Goal: Information Seeking & Learning: Check status

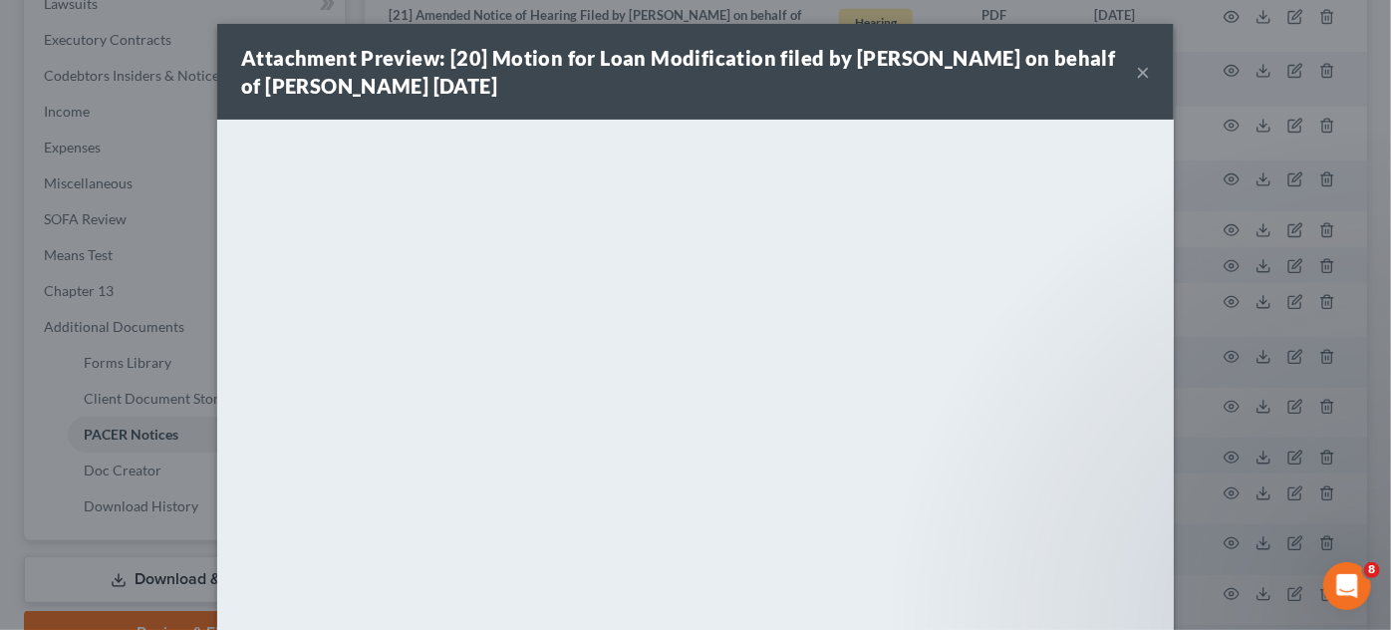
click at [1222, 214] on div "Attachment Preview: [20] Motion for Loan Modification filed by [PERSON_NAME] on…" at bounding box center [695, 315] width 1391 height 630
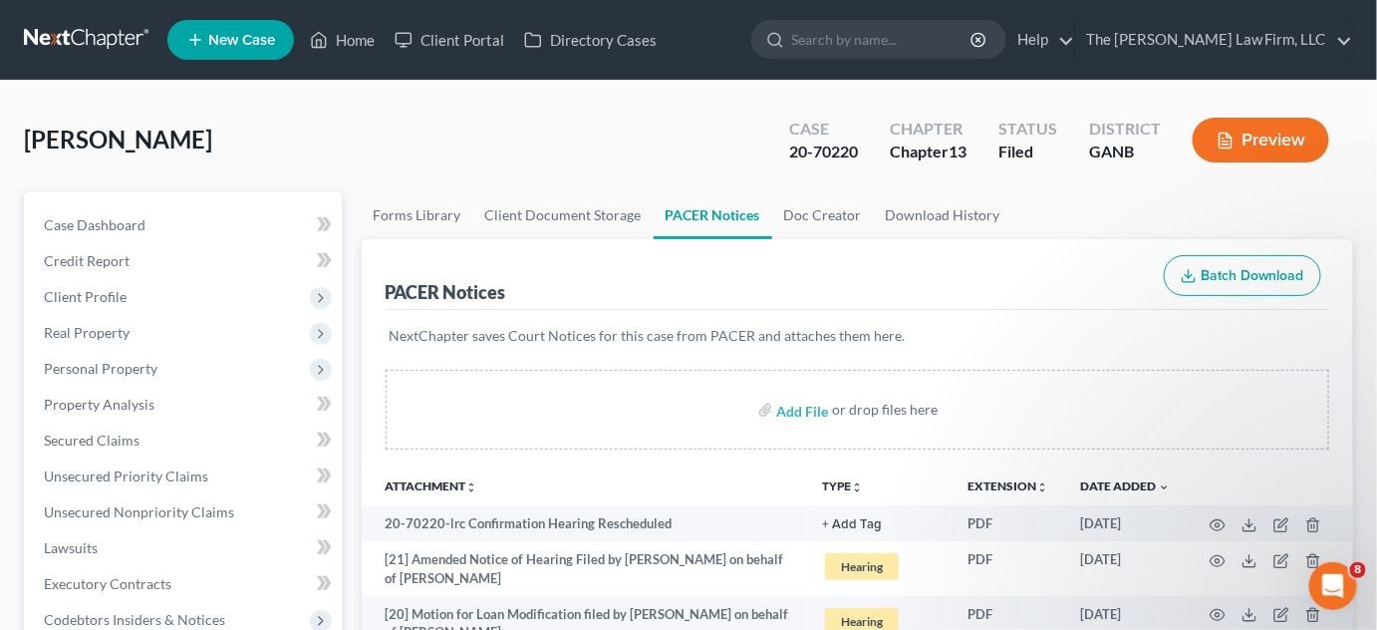
click at [967, 44] on input "search" at bounding box center [882, 39] width 182 height 37
type input "[PERSON_NAME]"
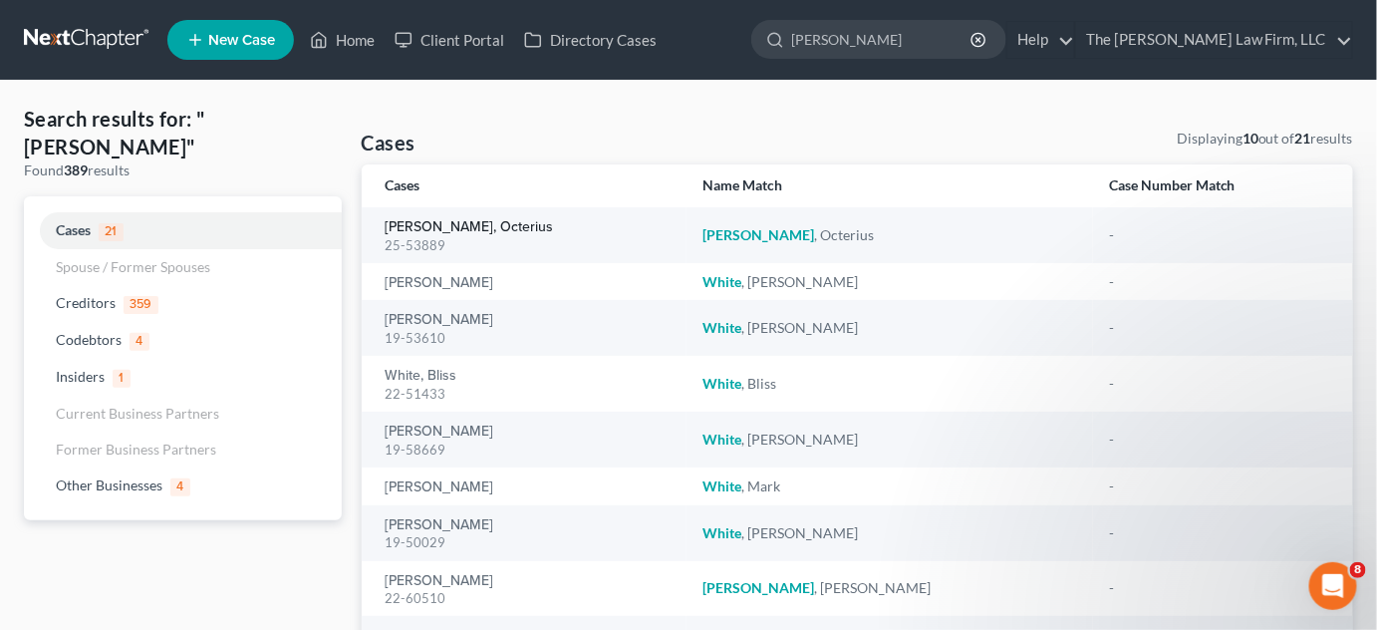
click at [462, 227] on link "[PERSON_NAME], Octerius" at bounding box center [470, 227] width 168 height 14
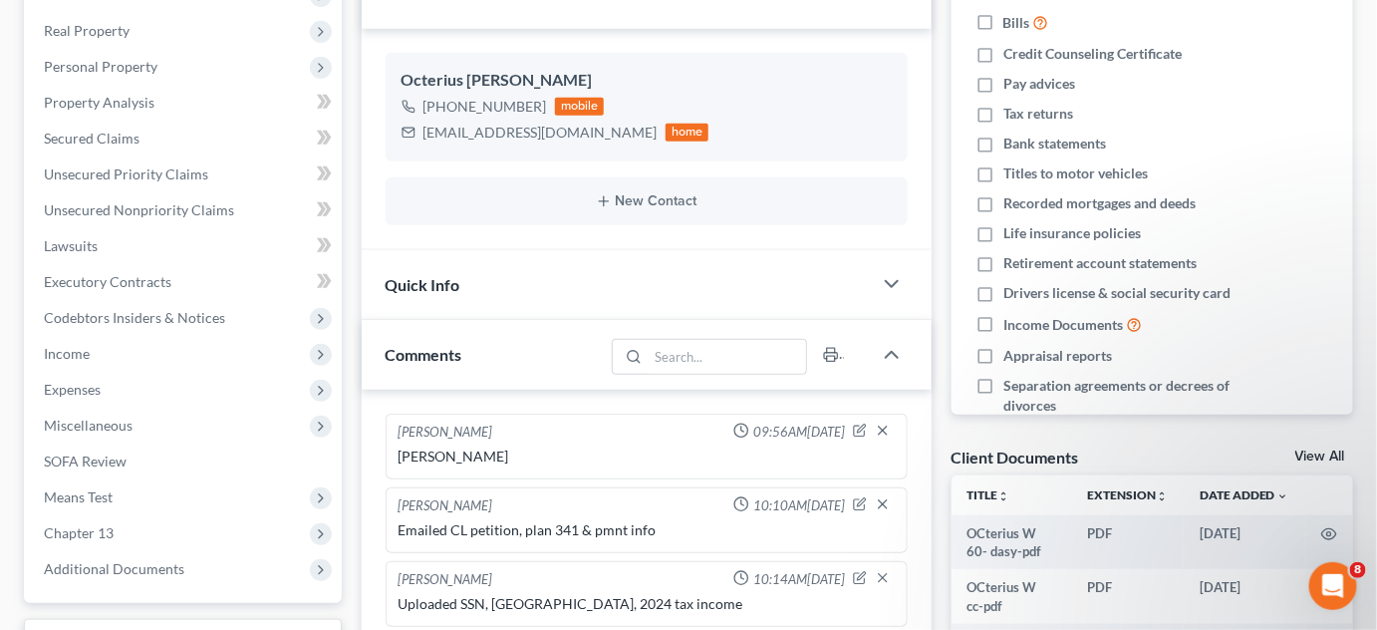
scroll to position [112, 0]
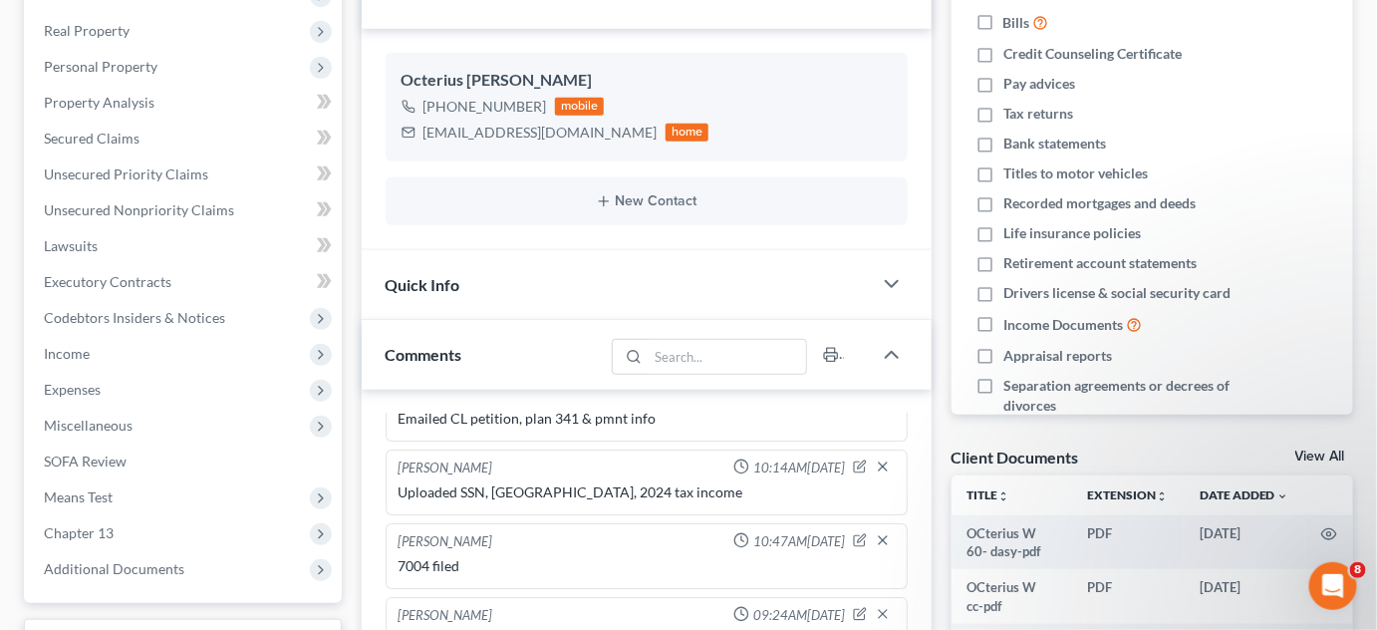
click at [104, 570] on span "Additional Documents" at bounding box center [114, 568] width 140 height 17
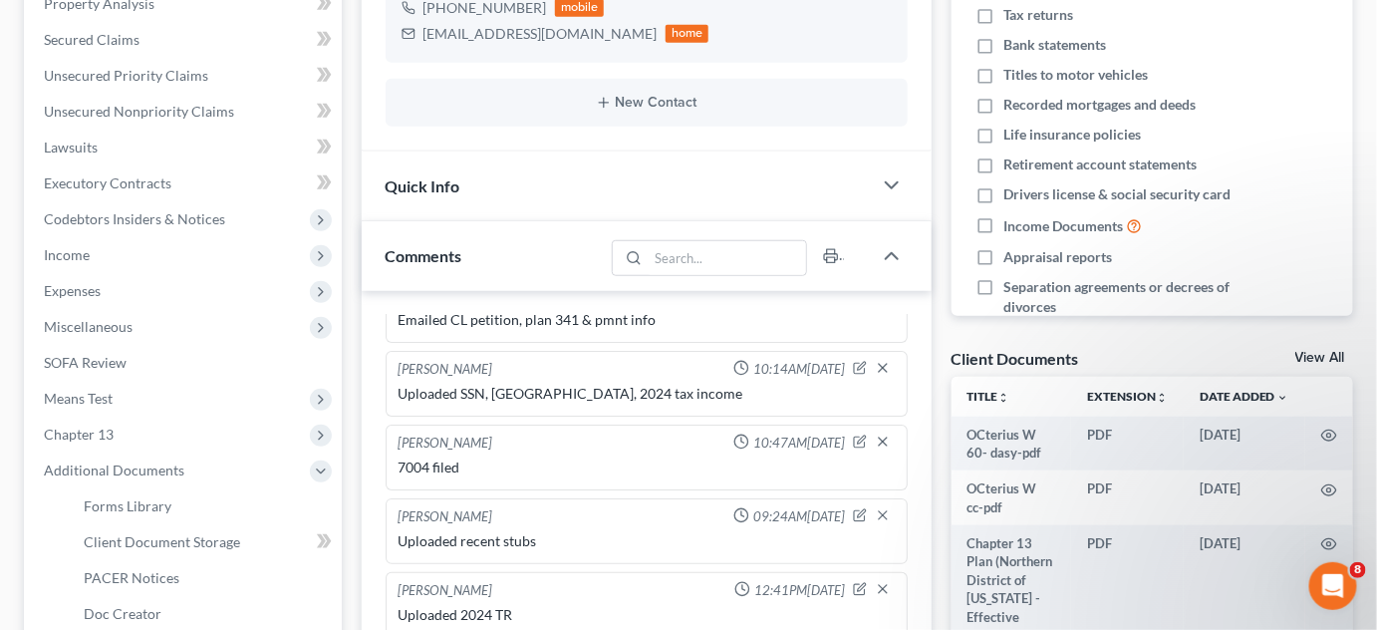
scroll to position [452, 0]
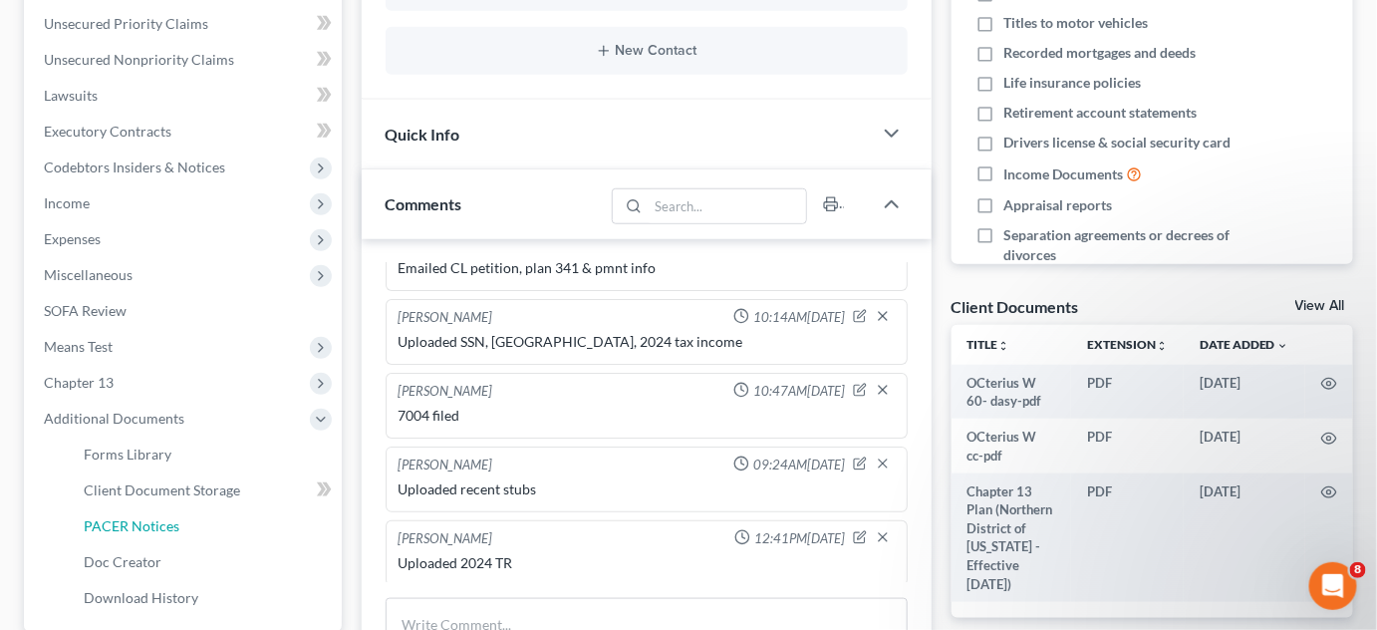
click at [108, 527] on span "PACER Notices" at bounding box center [132, 525] width 96 height 17
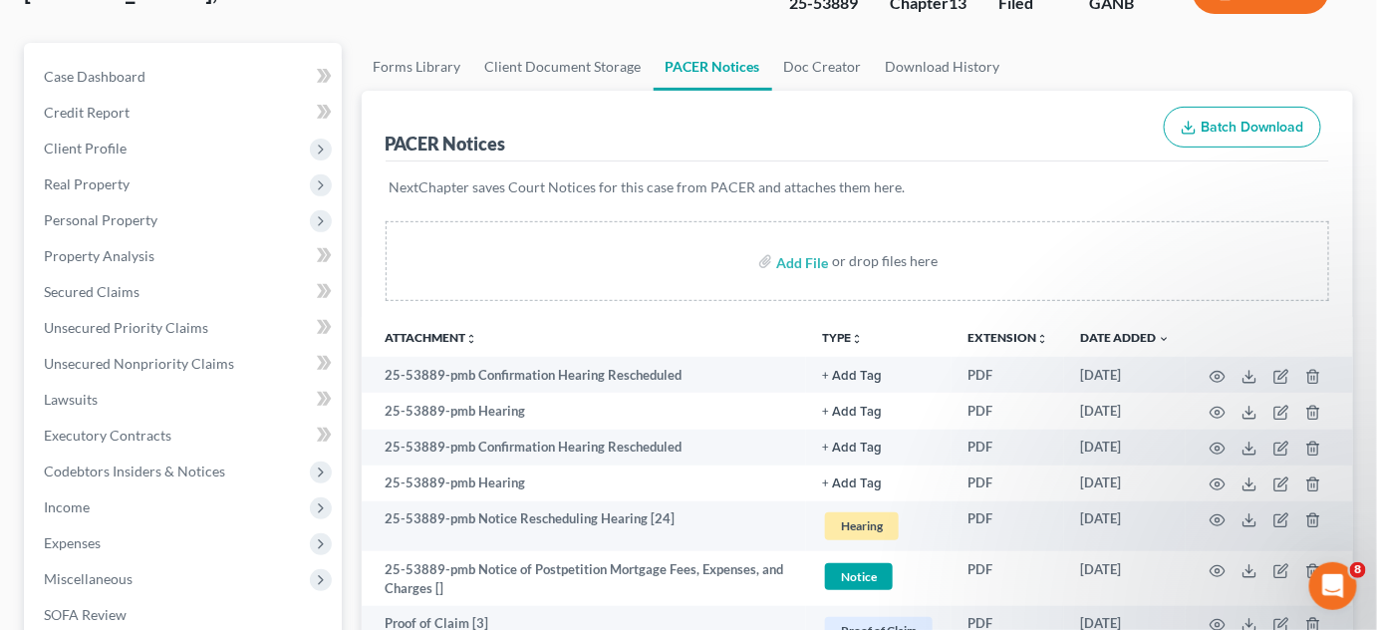
scroll to position [150, 0]
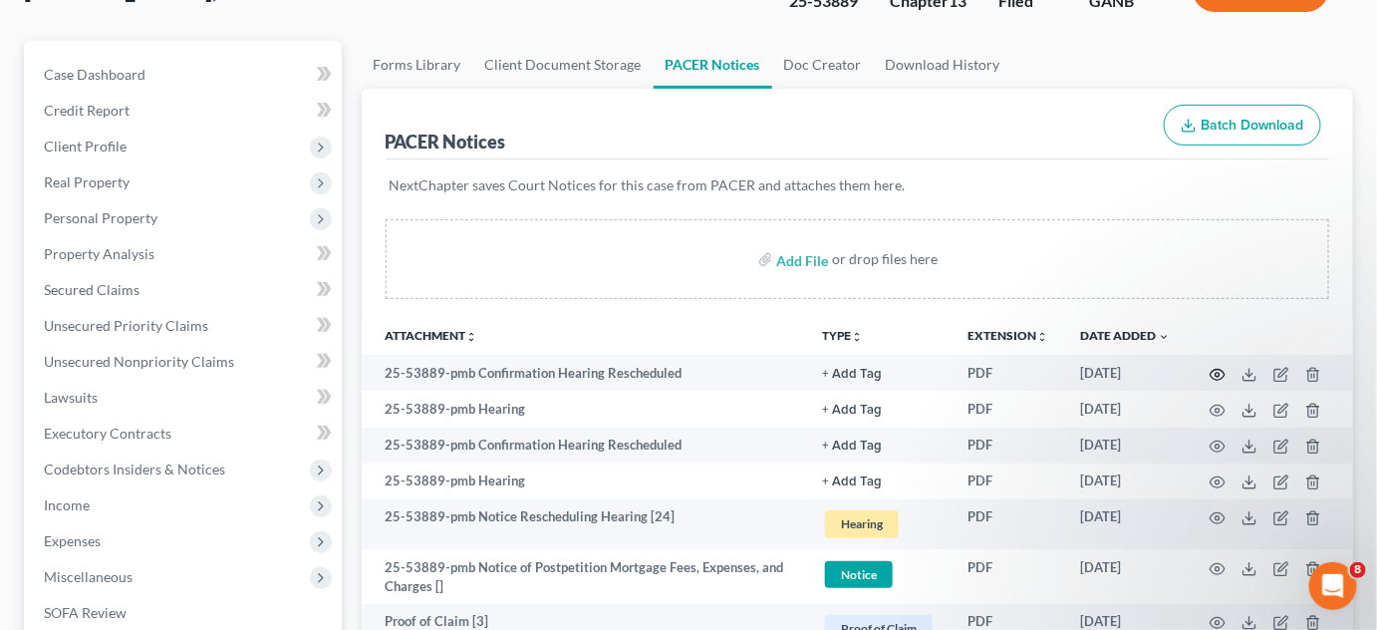
click at [1216, 377] on icon "button" at bounding box center [1218, 374] width 15 height 11
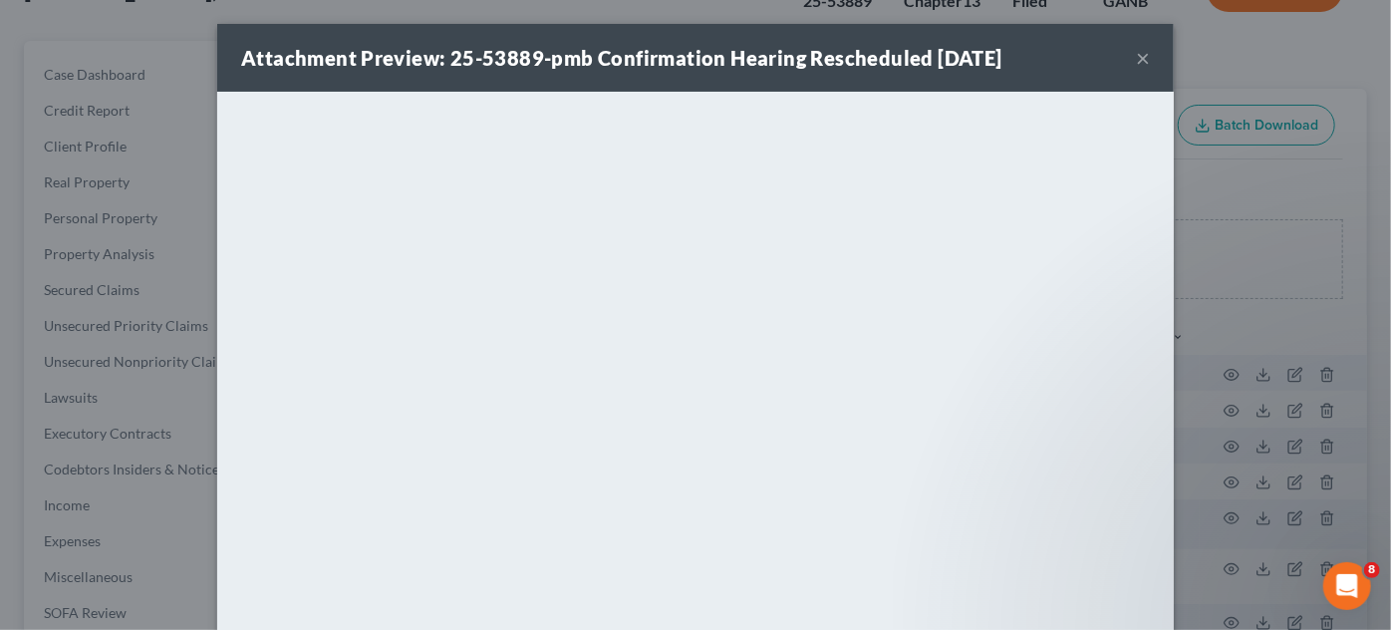
drag, startPoint x: 1135, startPoint y: 54, endPoint x: 1097, endPoint y: 92, distance: 53.5
click at [1136, 54] on button "×" at bounding box center [1143, 58] width 14 height 24
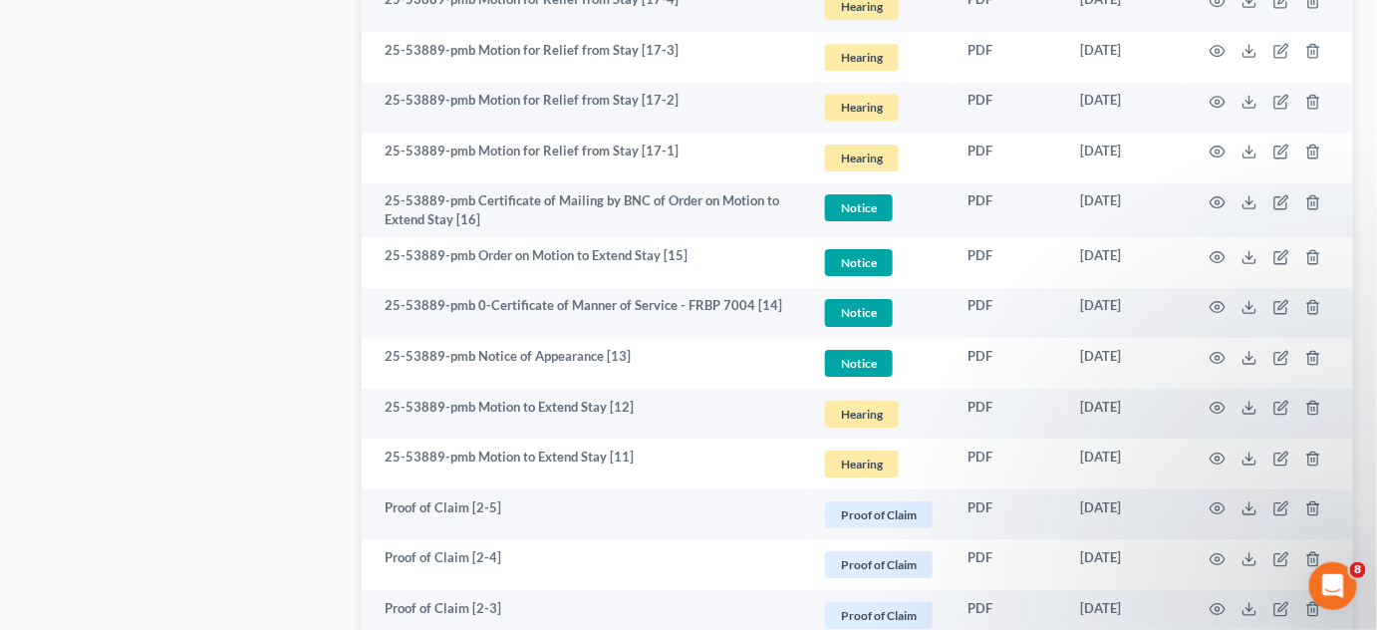
scroll to position [2035, 0]
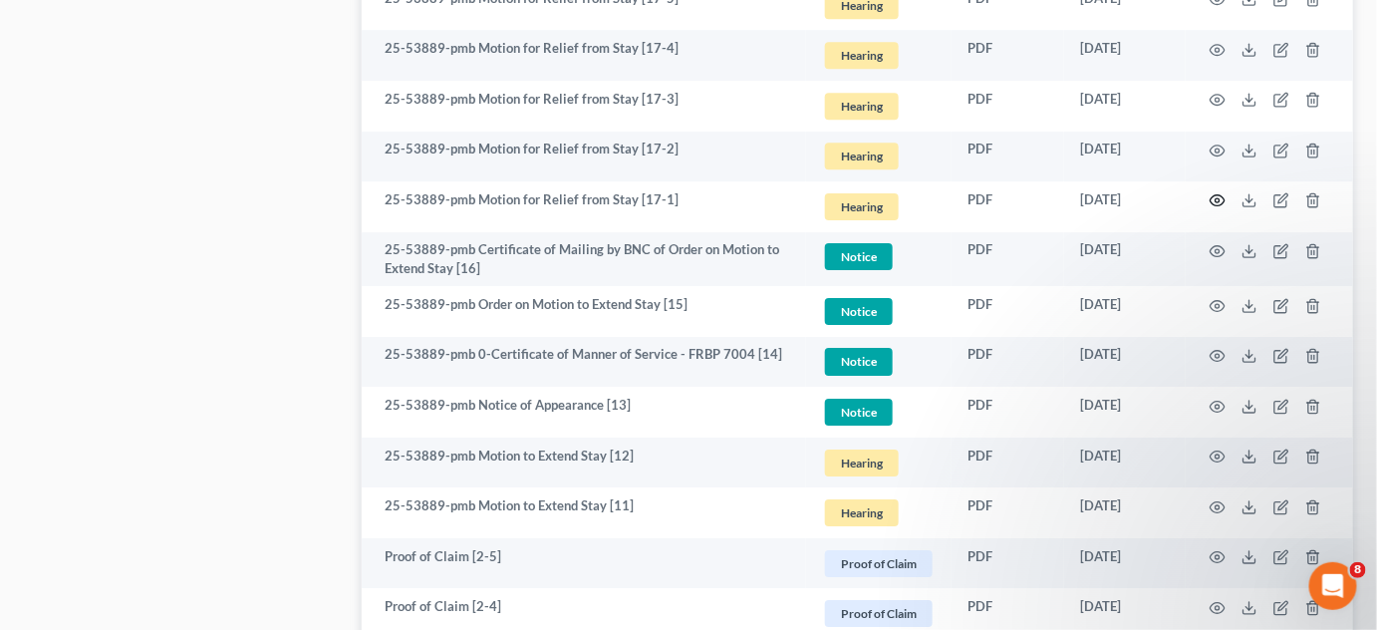
click at [1220, 199] on circle "button" at bounding box center [1218, 200] width 4 height 4
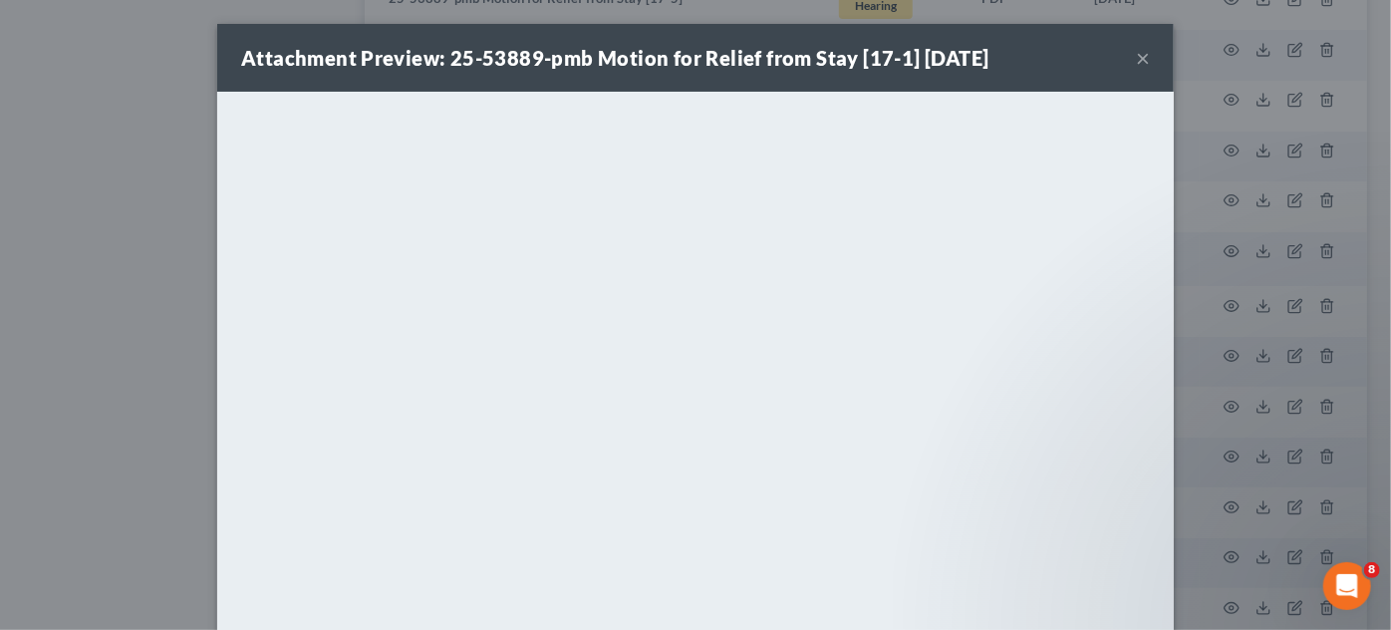
drag, startPoint x: 143, startPoint y: 230, endPoint x: 206, endPoint y: 225, distance: 63.0
click at [143, 228] on div "Attachment Preview: 25-53889-pmb Motion for Relief from Stay [17-1] [DATE] × Do…" at bounding box center [695, 315] width 1391 height 630
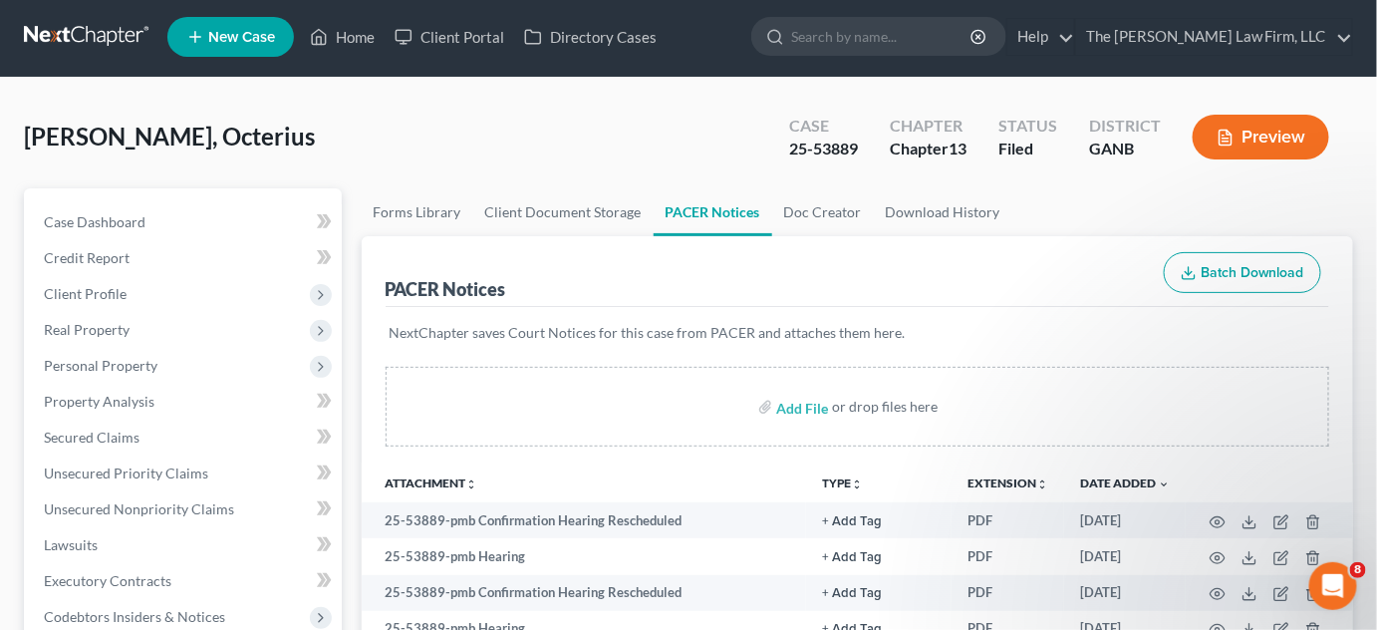
scroll to position [0, 0]
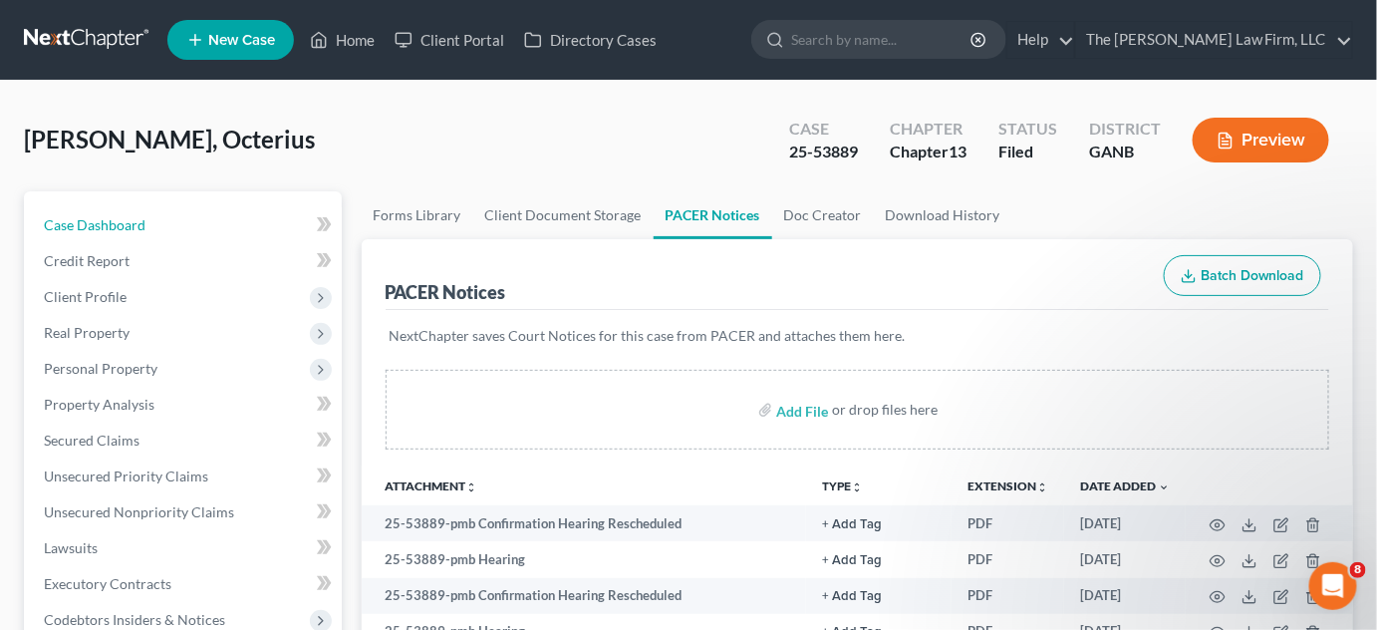
drag, startPoint x: 153, startPoint y: 227, endPoint x: 793, endPoint y: 368, distance: 655.0
click at [153, 227] on link "Case Dashboard" at bounding box center [185, 225] width 314 height 36
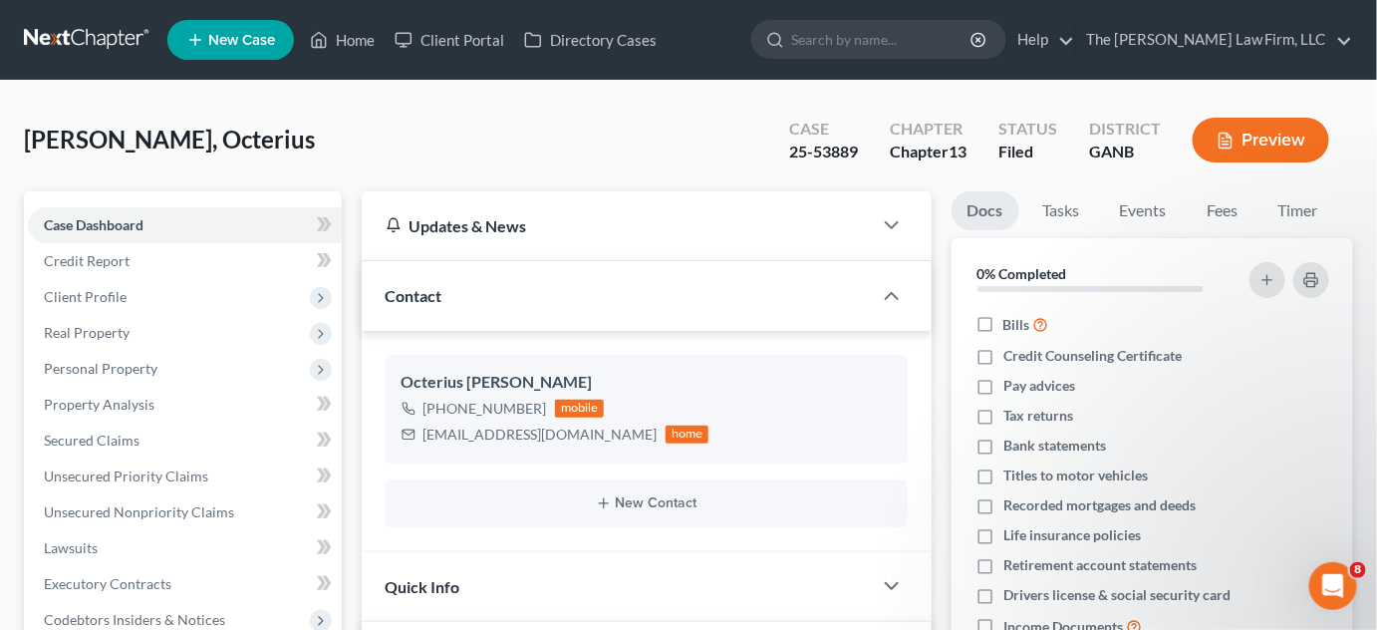
scroll to position [112, 0]
drag, startPoint x: 566, startPoint y: 431, endPoint x: 437, endPoint y: 430, distance: 128.5
click at [424, 430] on div "[EMAIL_ADDRESS][DOMAIN_NAME] home" at bounding box center [556, 434] width 308 height 26
copy div "[EMAIL_ADDRESS][DOMAIN_NAME]"
click at [430, 144] on div "[PERSON_NAME], Octerius Upgraded Case 25-53889 Chapter Chapter 13 Status Filed …" at bounding box center [688, 148] width 1329 height 87
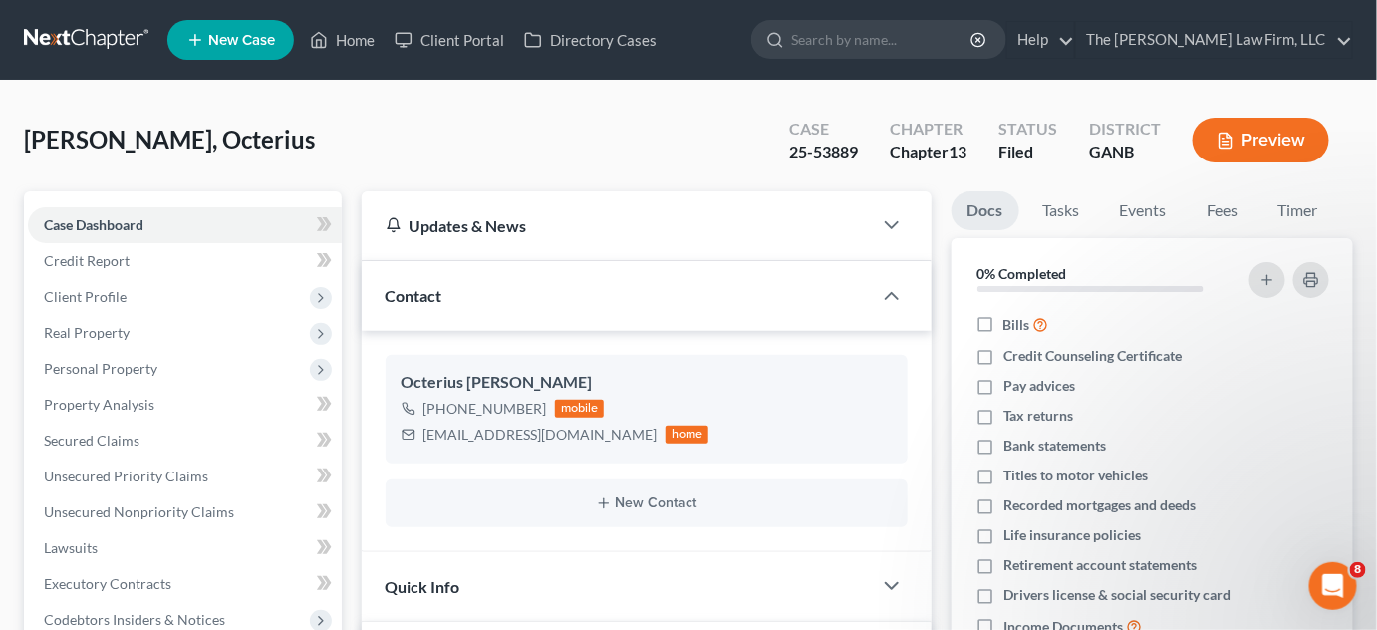
scroll to position [754, 0]
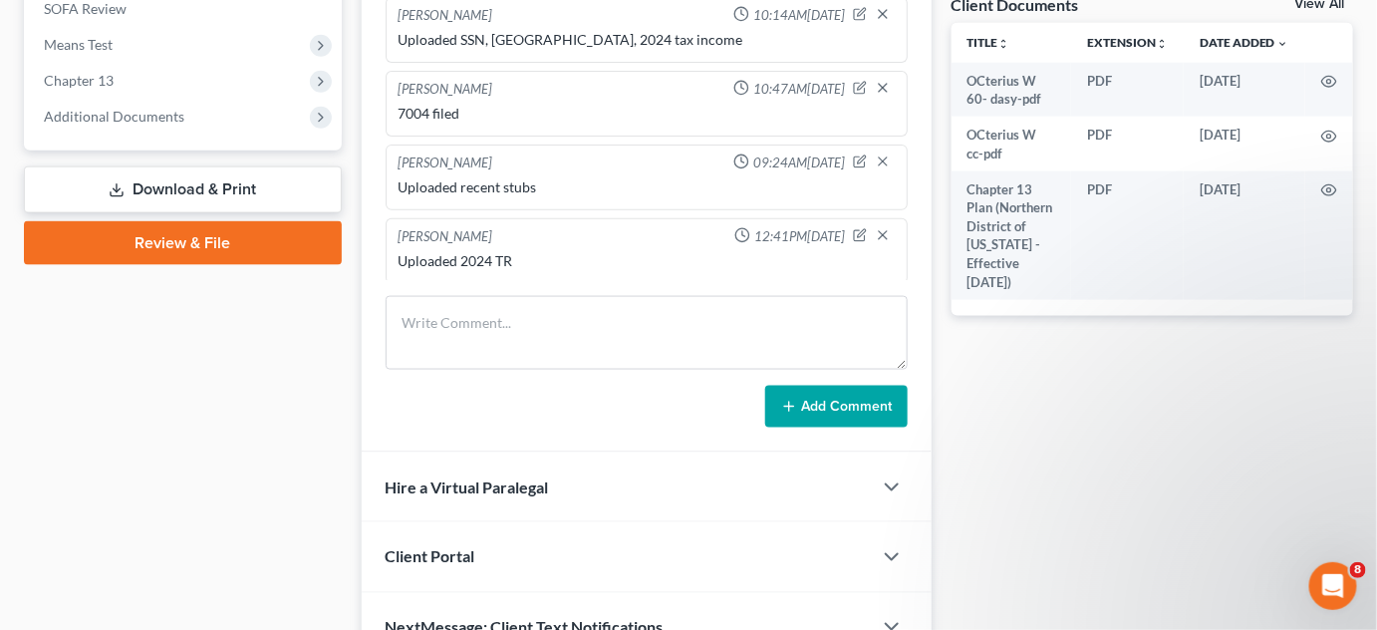
drag, startPoint x: 164, startPoint y: 124, endPoint x: 163, endPoint y: 257, distance: 133.5
click at [163, 124] on span "Additional Documents" at bounding box center [185, 117] width 314 height 36
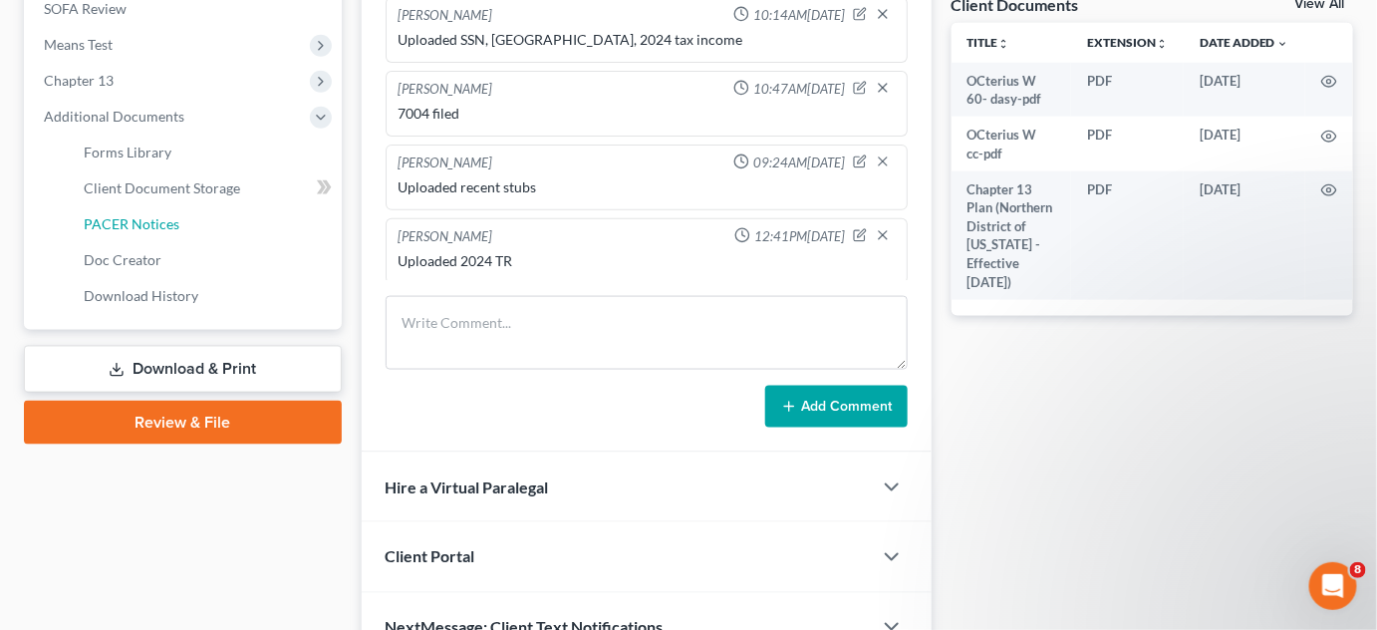
click at [150, 217] on span "PACER Notices" at bounding box center [132, 223] width 96 height 17
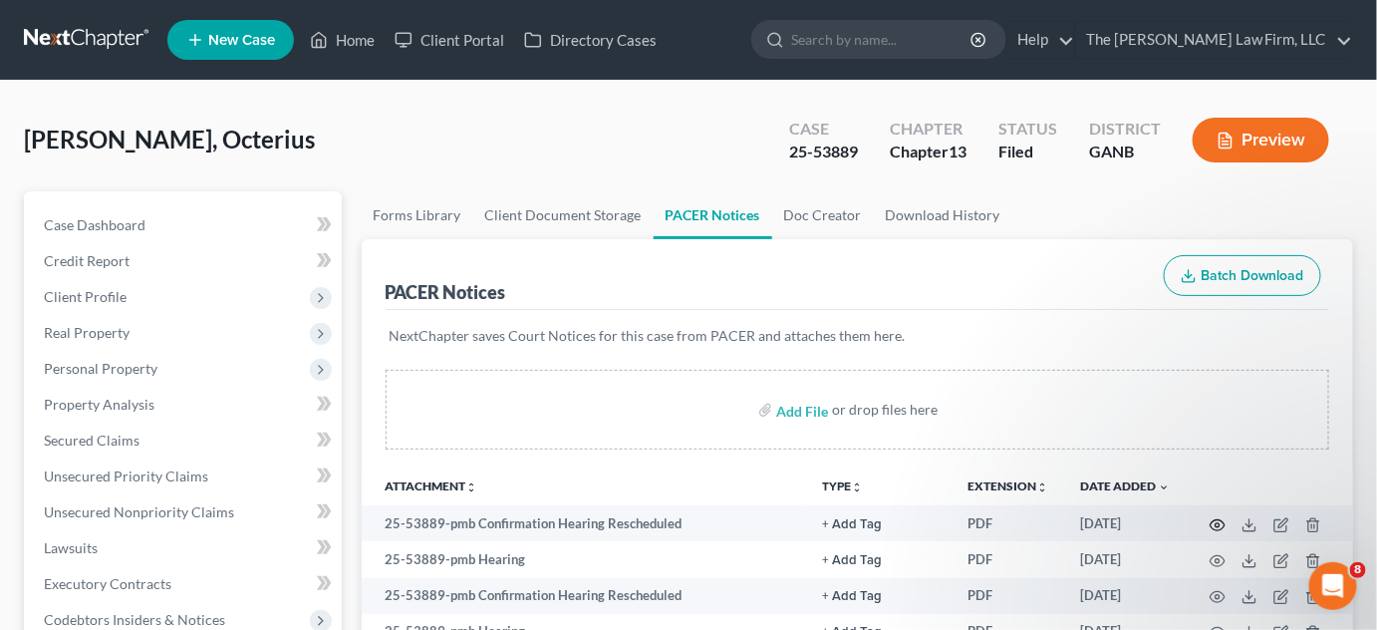
click at [1222, 525] on icon "button" at bounding box center [1218, 525] width 16 height 16
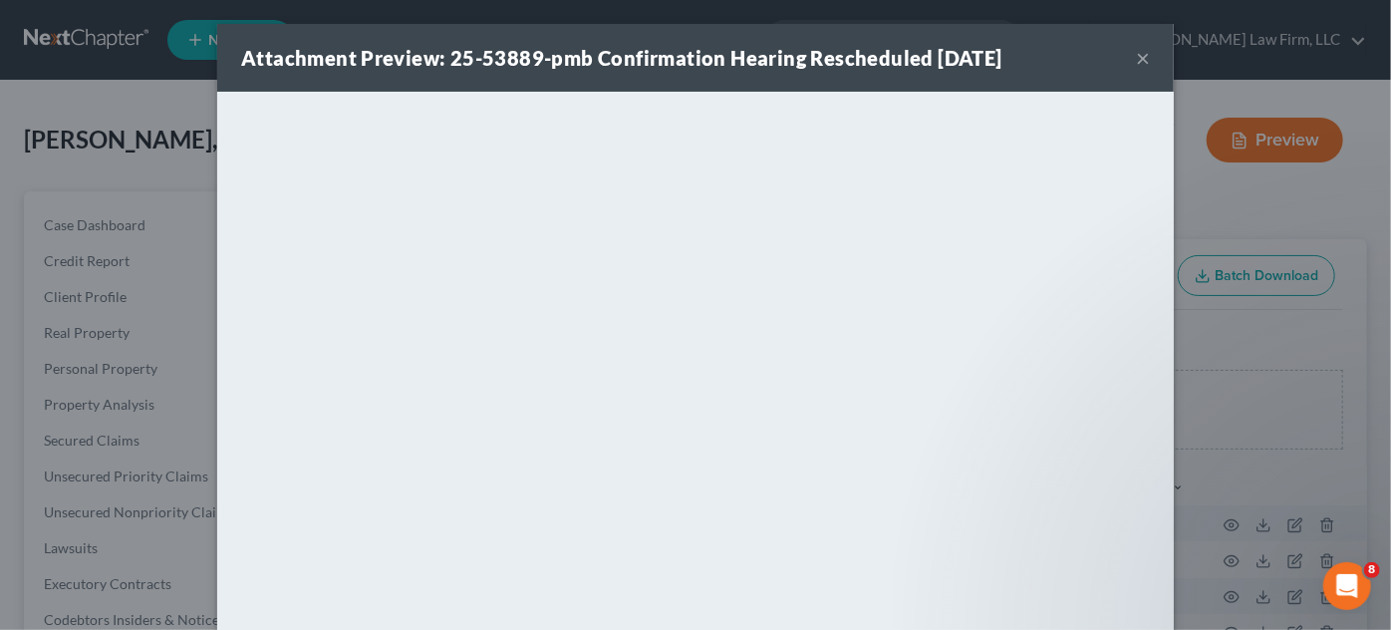
drag, startPoint x: 1189, startPoint y: 214, endPoint x: 930, endPoint y: 56, distance: 303.7
click at [1190, 214] on div "Attachment Preview: 25-53889-pmb Confirmation Hearing Rescheduled [DATE] × <obj…" at bounding box center [695, 315] width 1391 height 630
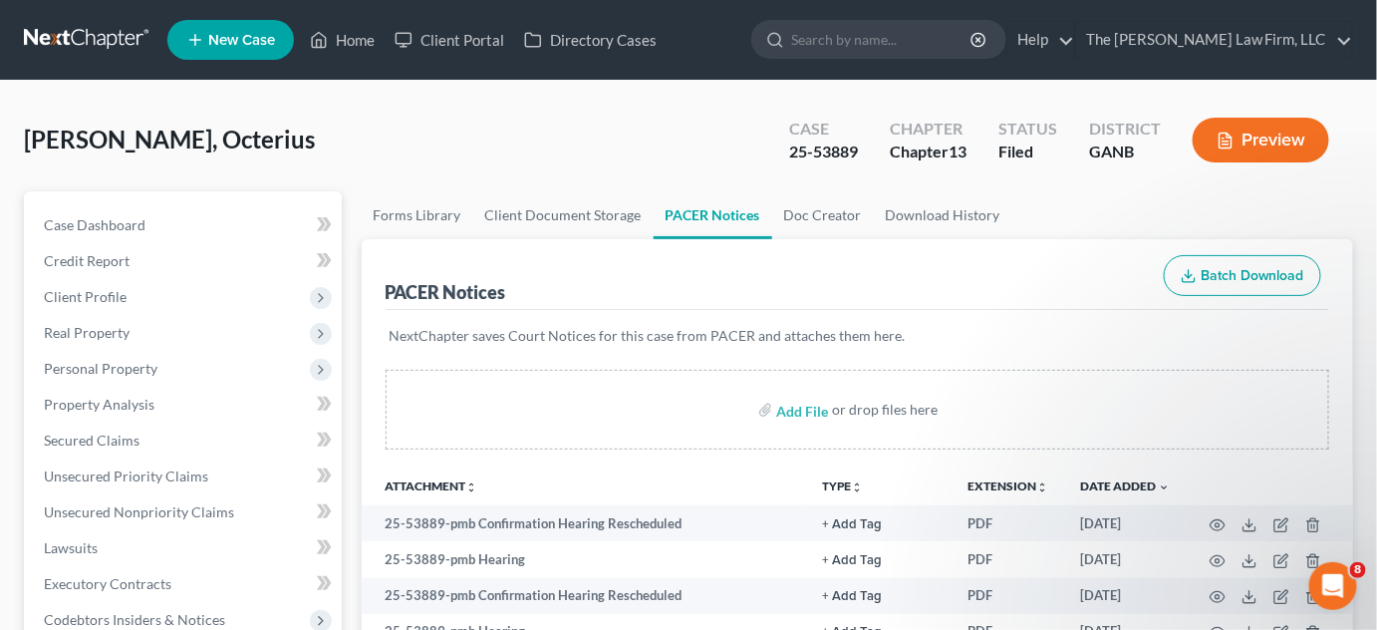
click at [930, 48] on input "search" at bounding box center [882, 39] width 182 height 37
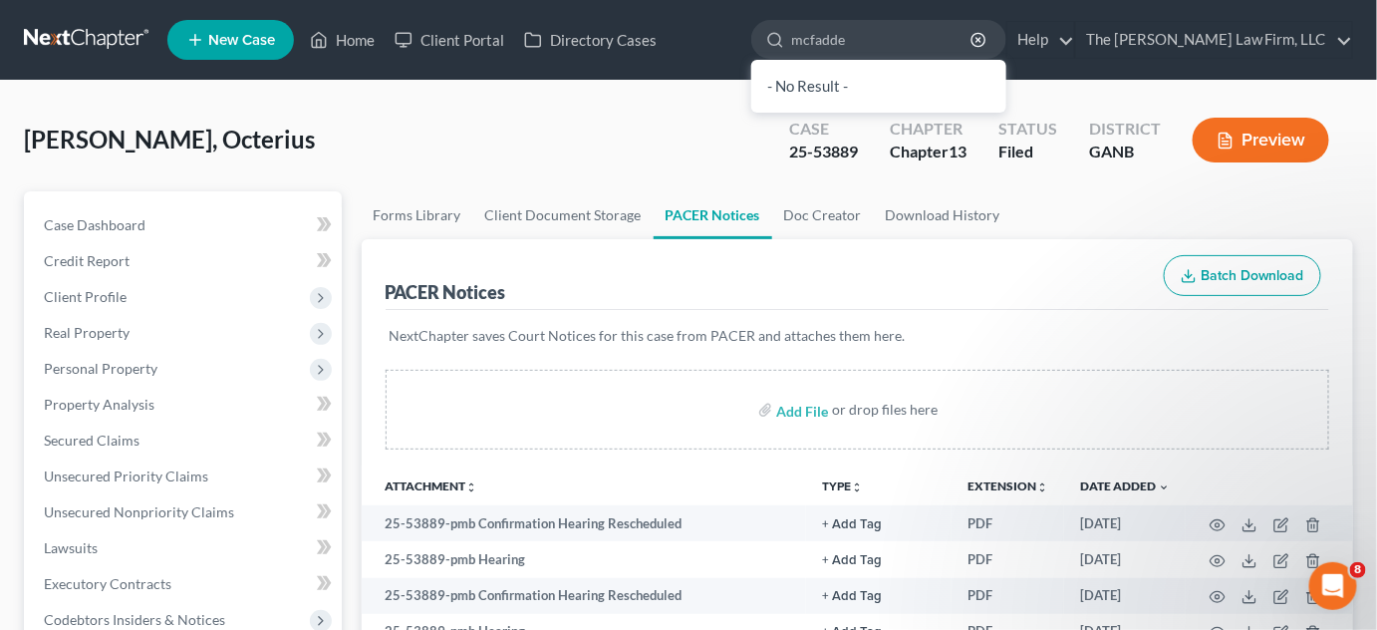
type input "[PERSON_NAME]"
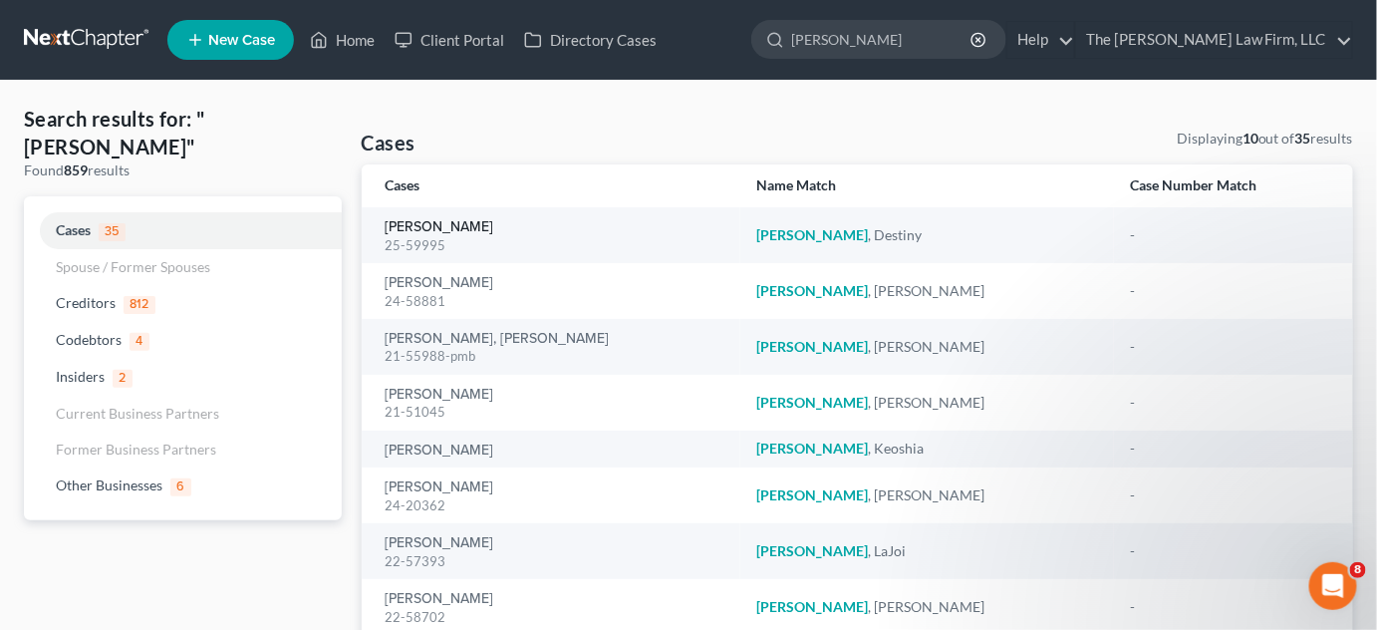
click at [436, 224] on link "[PERSON_NAME]" at bounding box center [440, 227] width 109 height 14
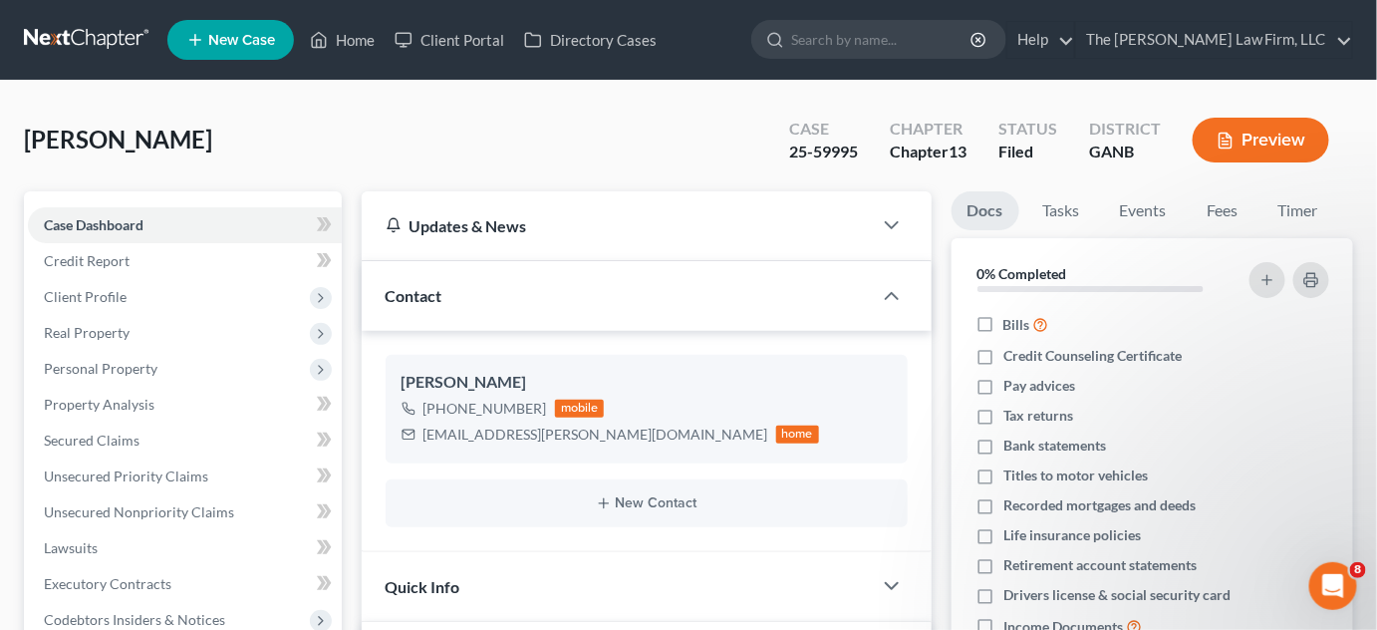
scroll to position [711, 0]
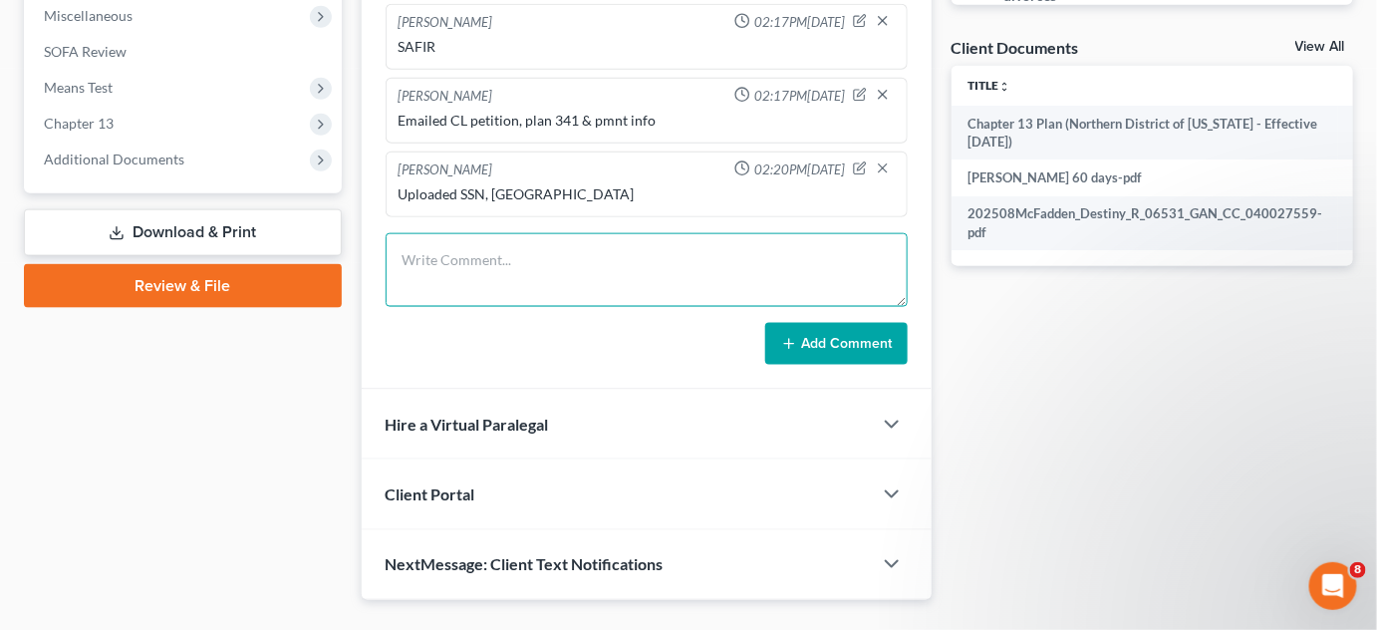
click at [470, 265] on textarea at bounding box center [647, 270] width 522 height 74
type textarea "Uploaded [DATE]-[DATE] TR"
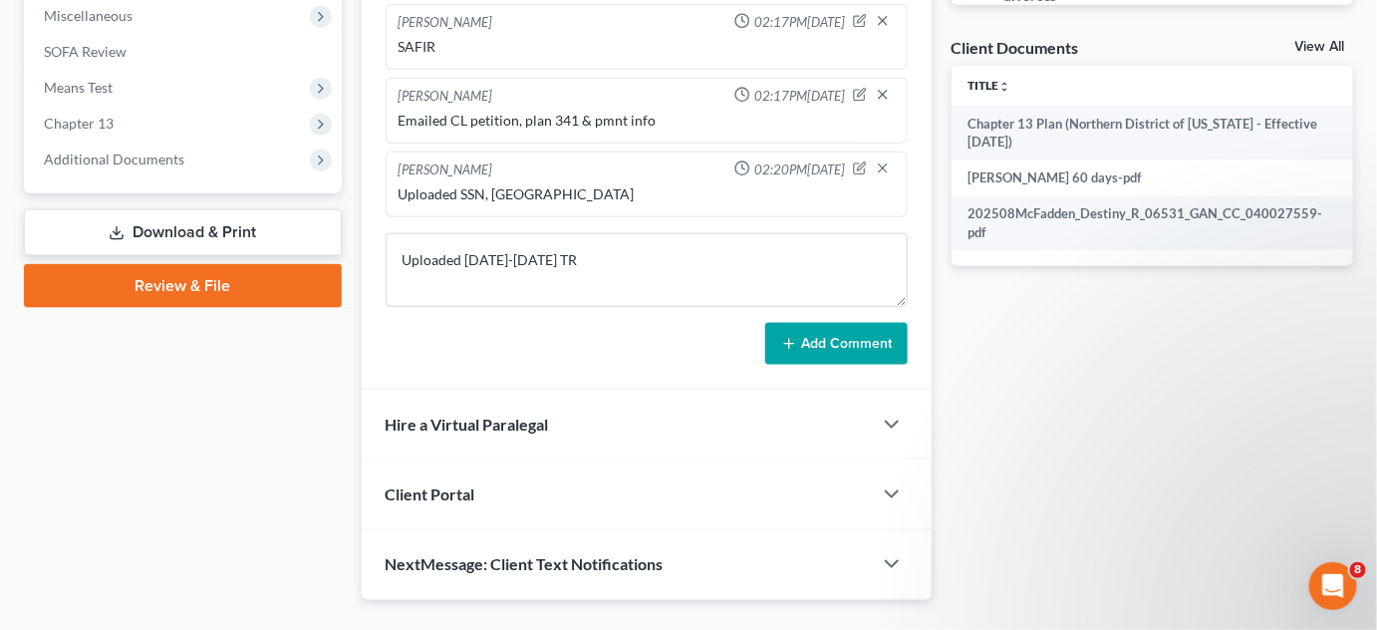
click at [818, 342] on button "Add Comment" at bounding box center [836, 344] width 142 height 42
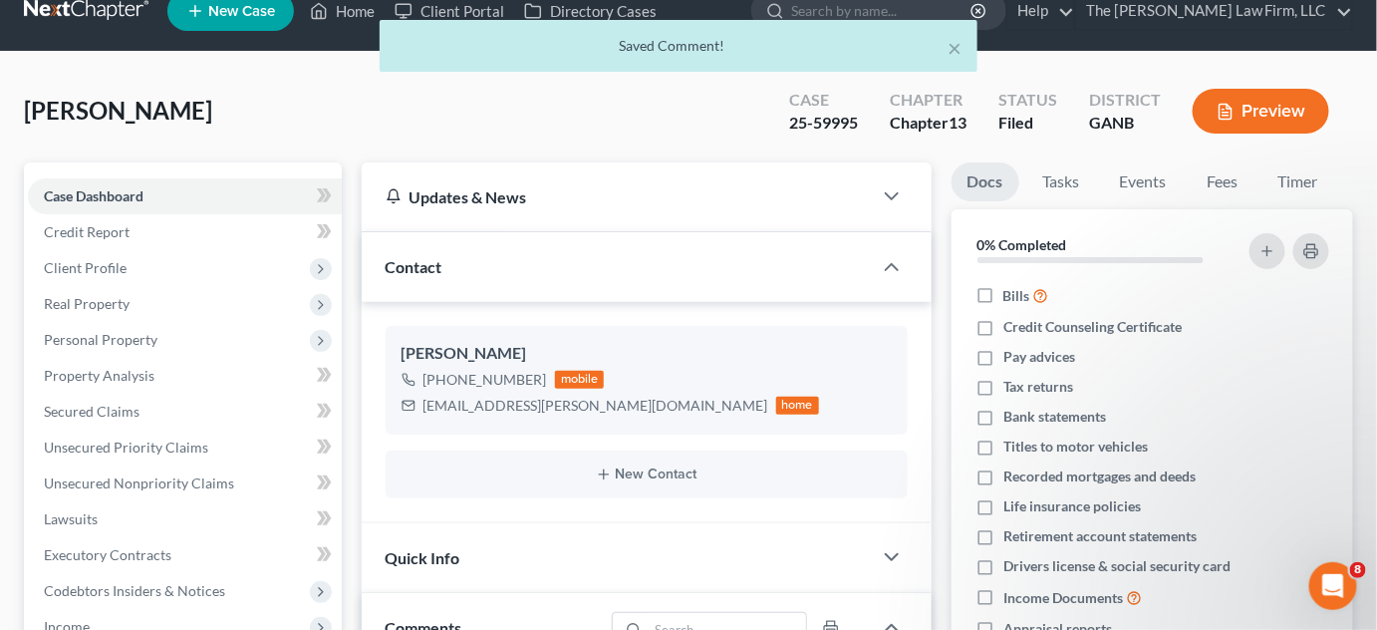
scroll to position [0, 0]
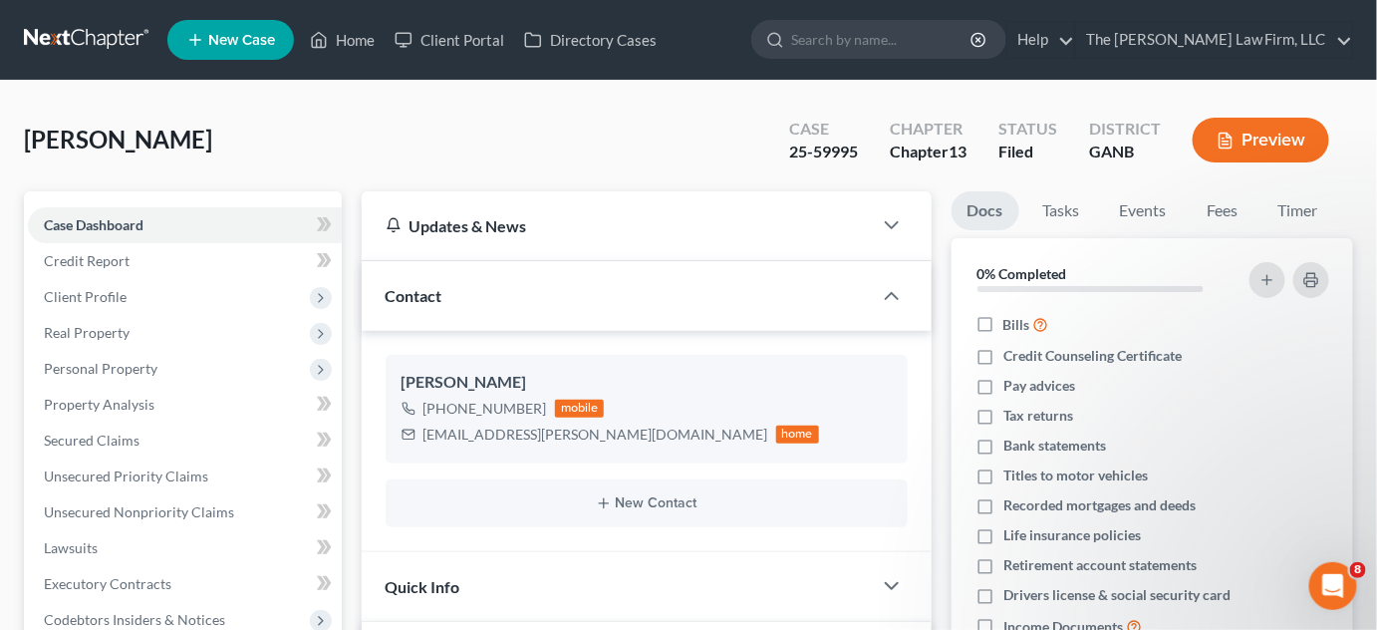
click at [112, 46] on link at bounding box center [88, 40] width 128 height 36
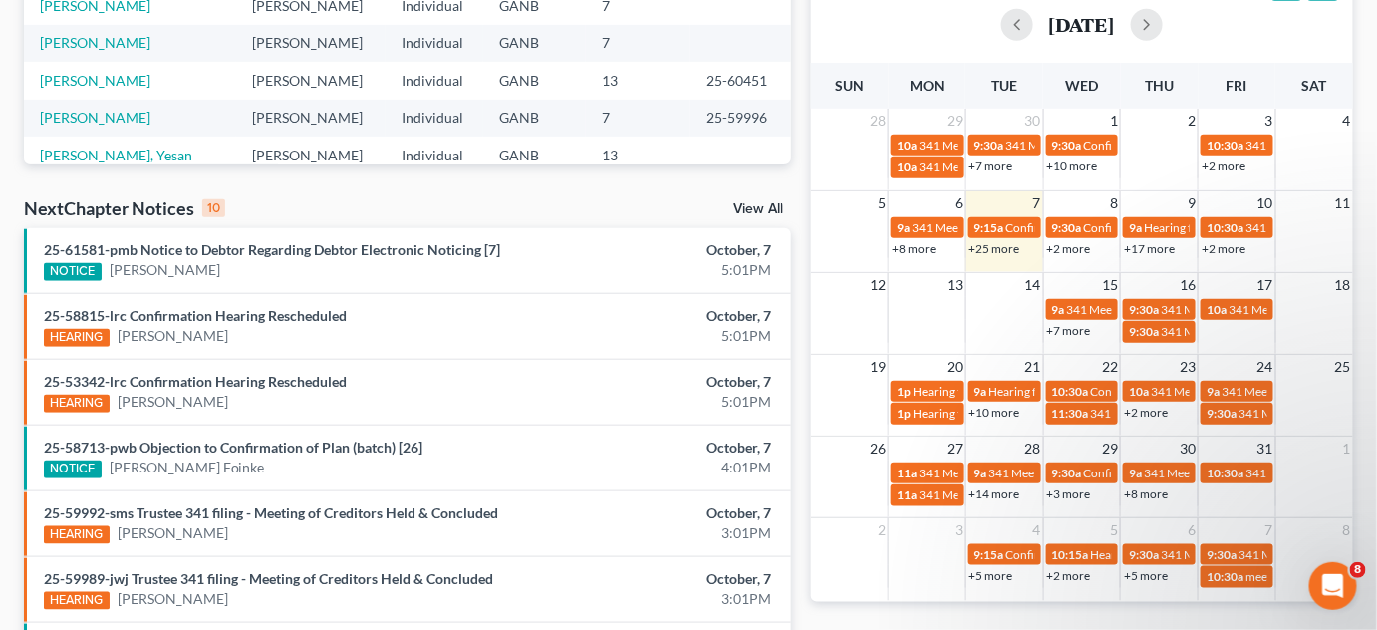
click at [1076, 243] on link "+2 more" at bounding box center [1069, 248] width 44 height 15
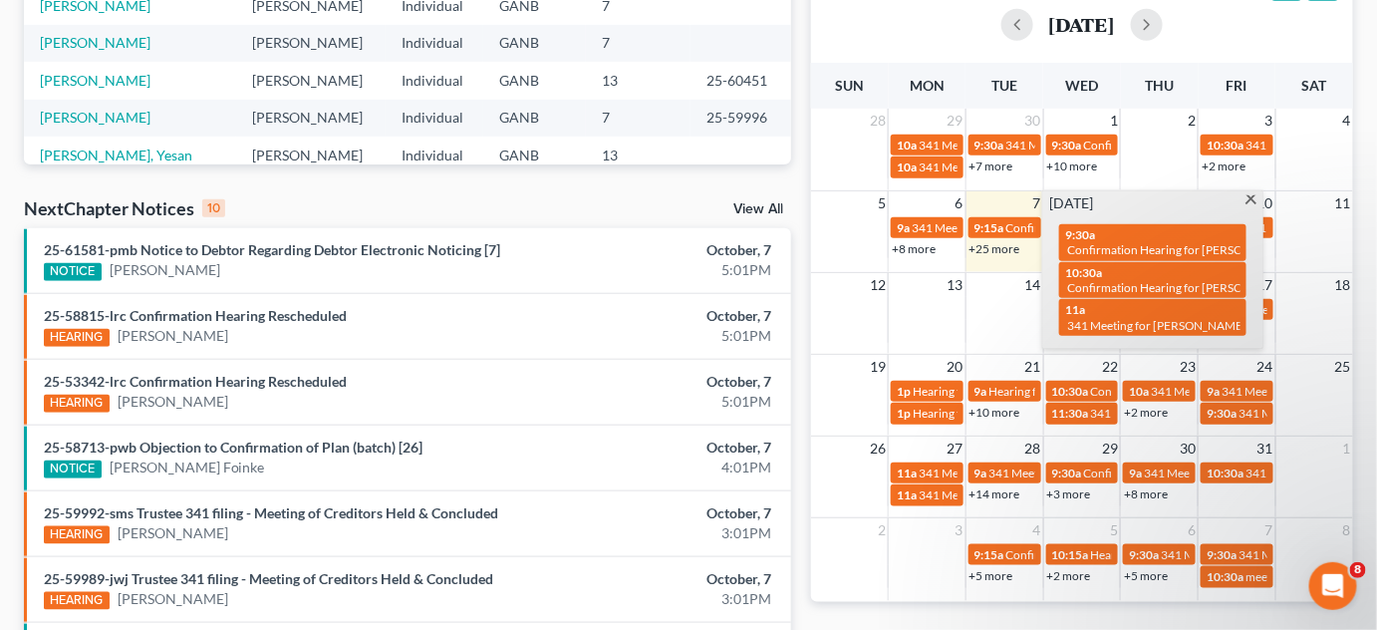
click at [1252, 200] on span at bounding box center [1251, 201] width 15 height 13
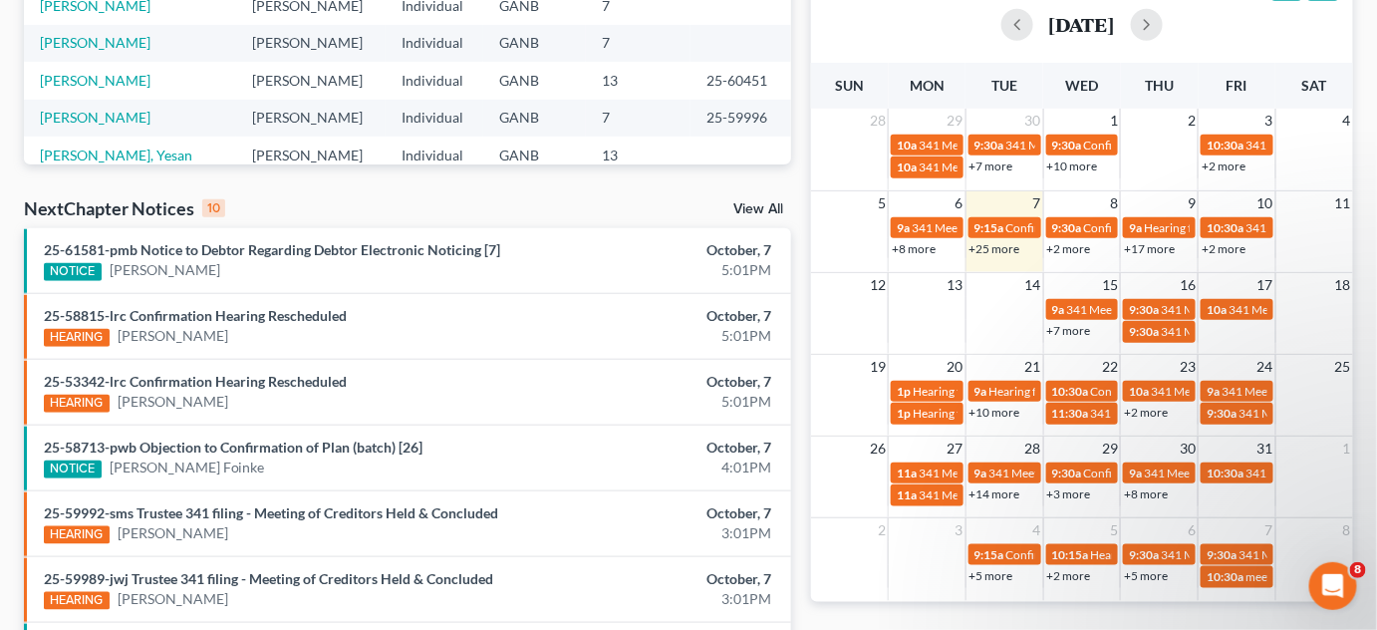
click at [1153, 248] on link "+17 more" at bounding box center [1149, 248] width 51 height 15
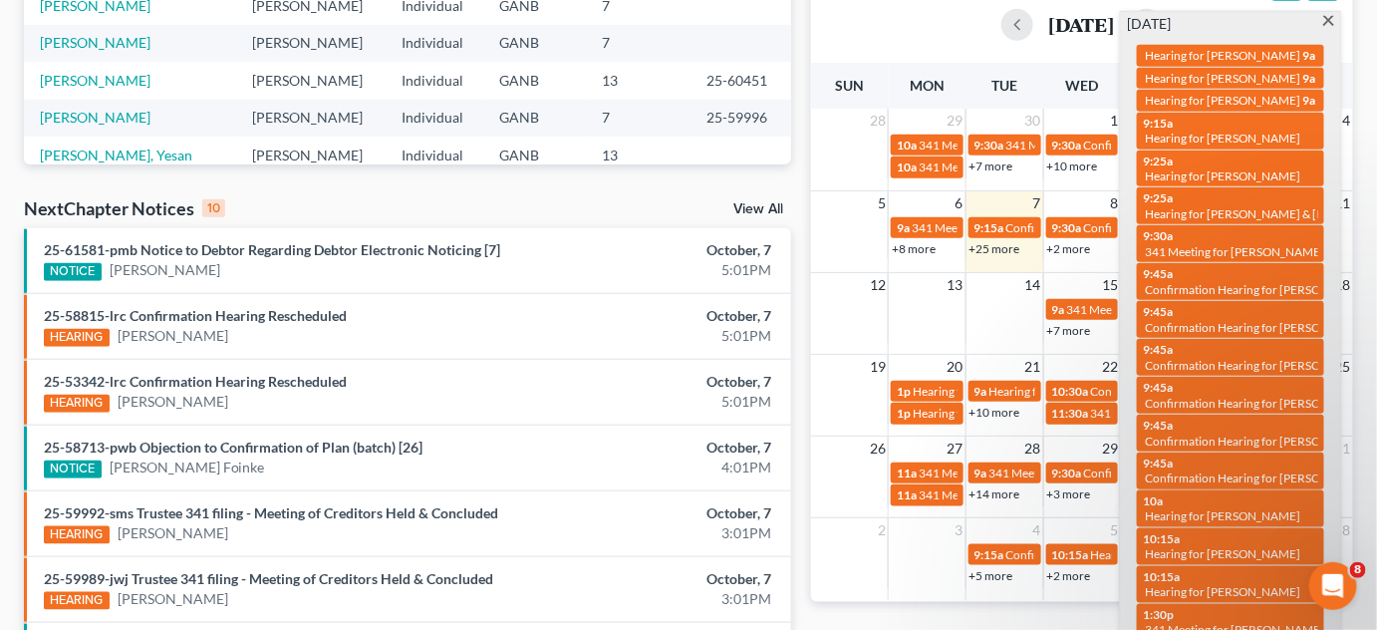
click at [1224, 63] on span "Hearing for Beverly Cole-Luchansky" at bounding box center [1222, 55] width 155 height 15
select select "Days"
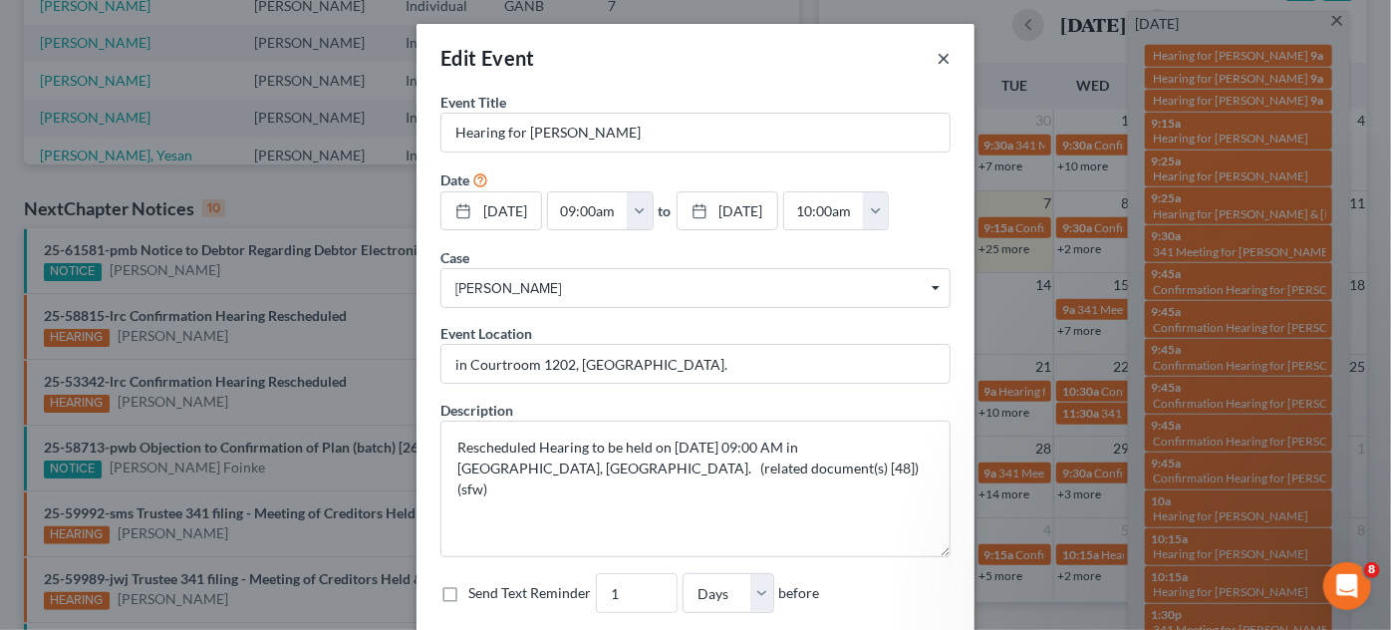
click at [937, 63] on button "×" at bounding box center [944, 58] width 14 height 24
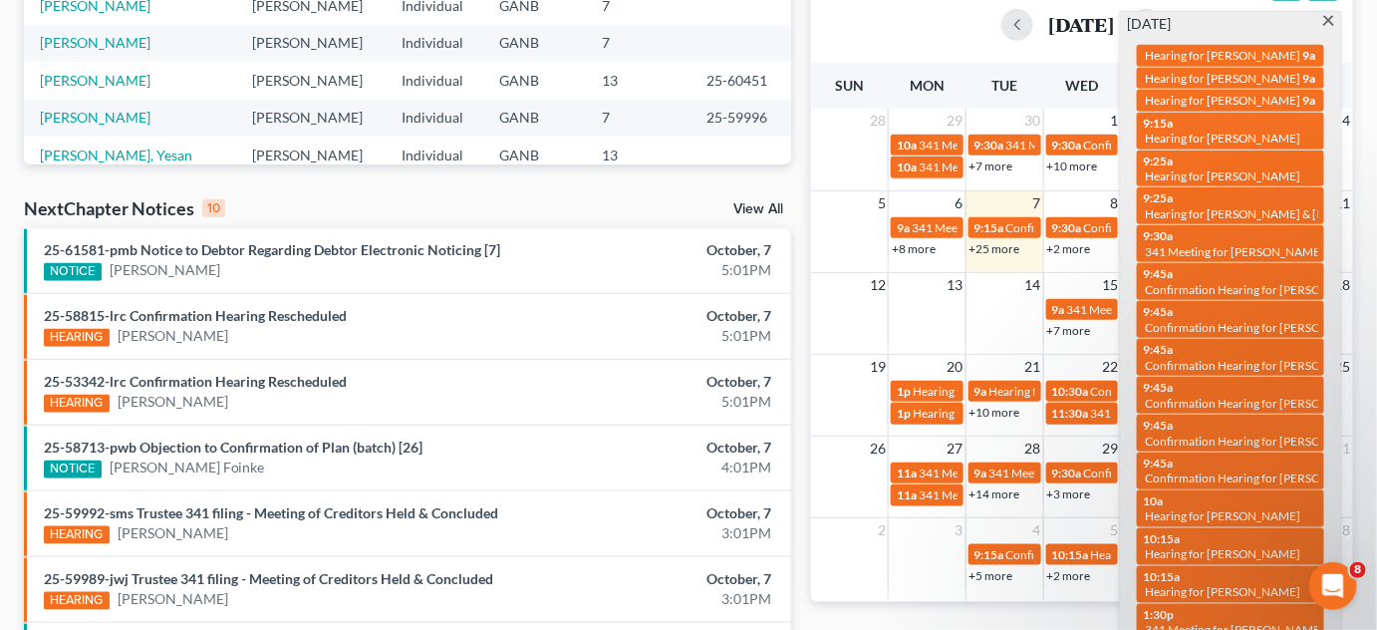
click at [1256, 211] on div "9:25a Hearing for Yolande Lovingood-Moore & Christopher Moore" at bounding box center [1230, 205] width 175 height 31
select select "Days"
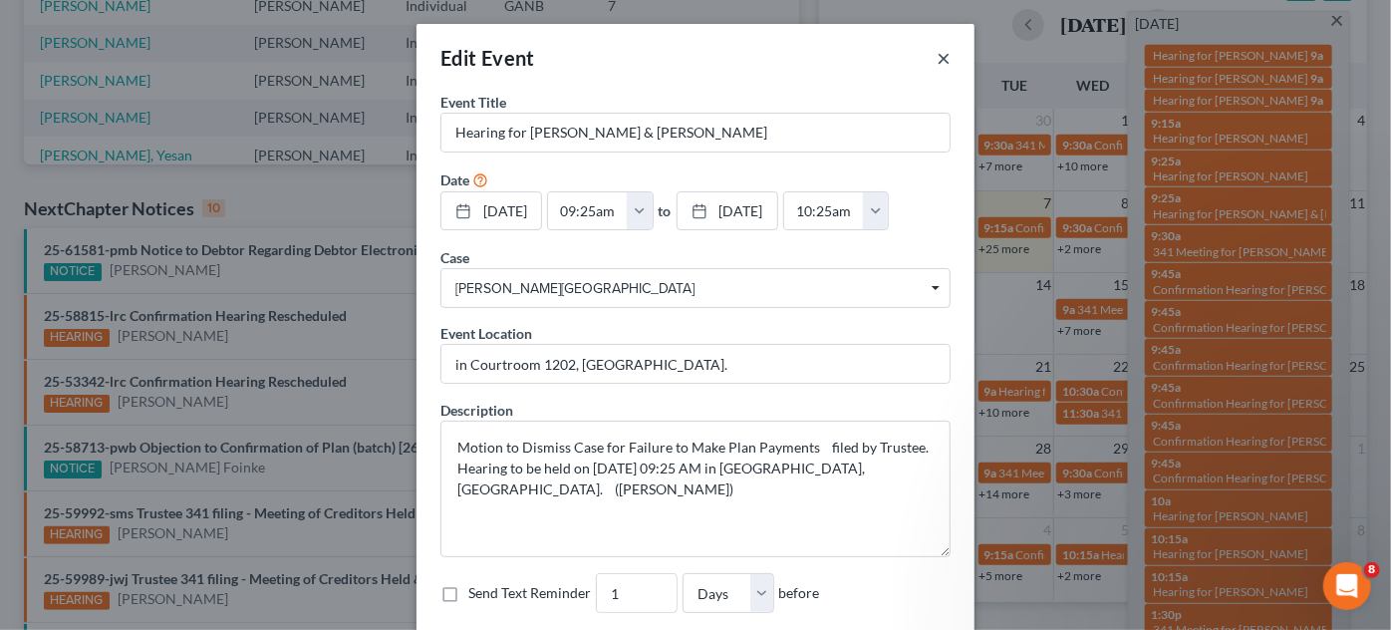
click at [937, 59] on button "×" at bounding box center [944, 58] width 14 height 24
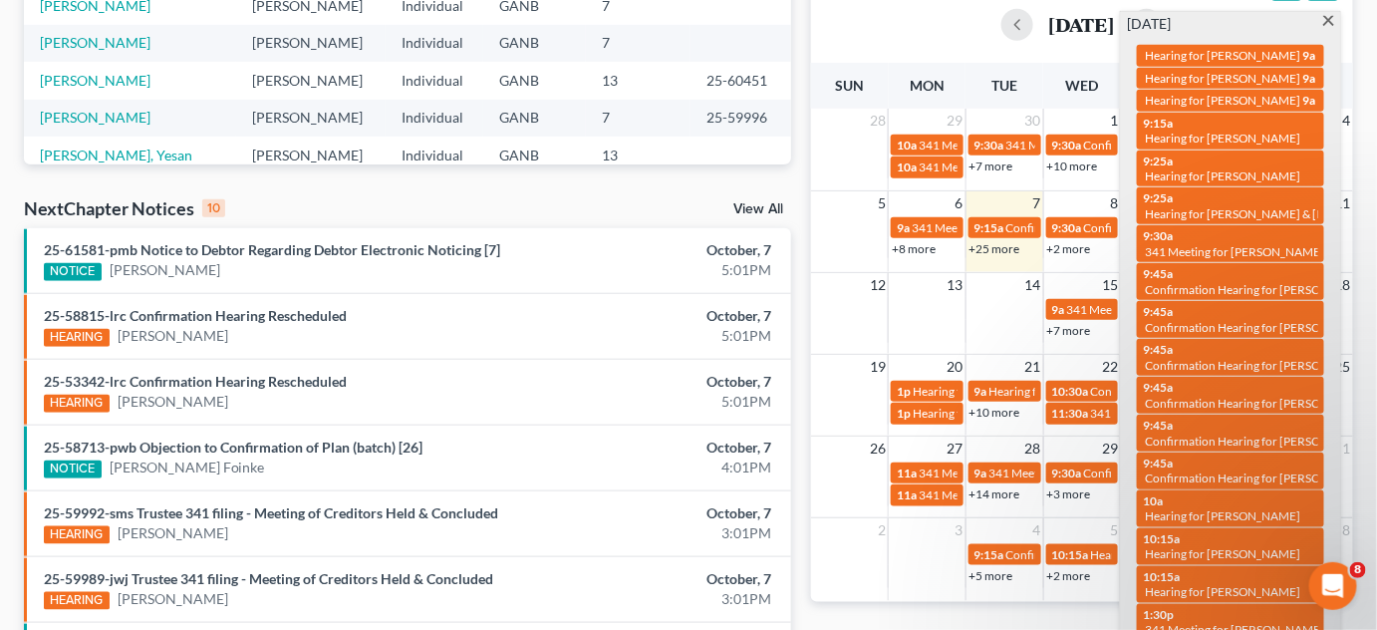
scroll to position [609, 0]
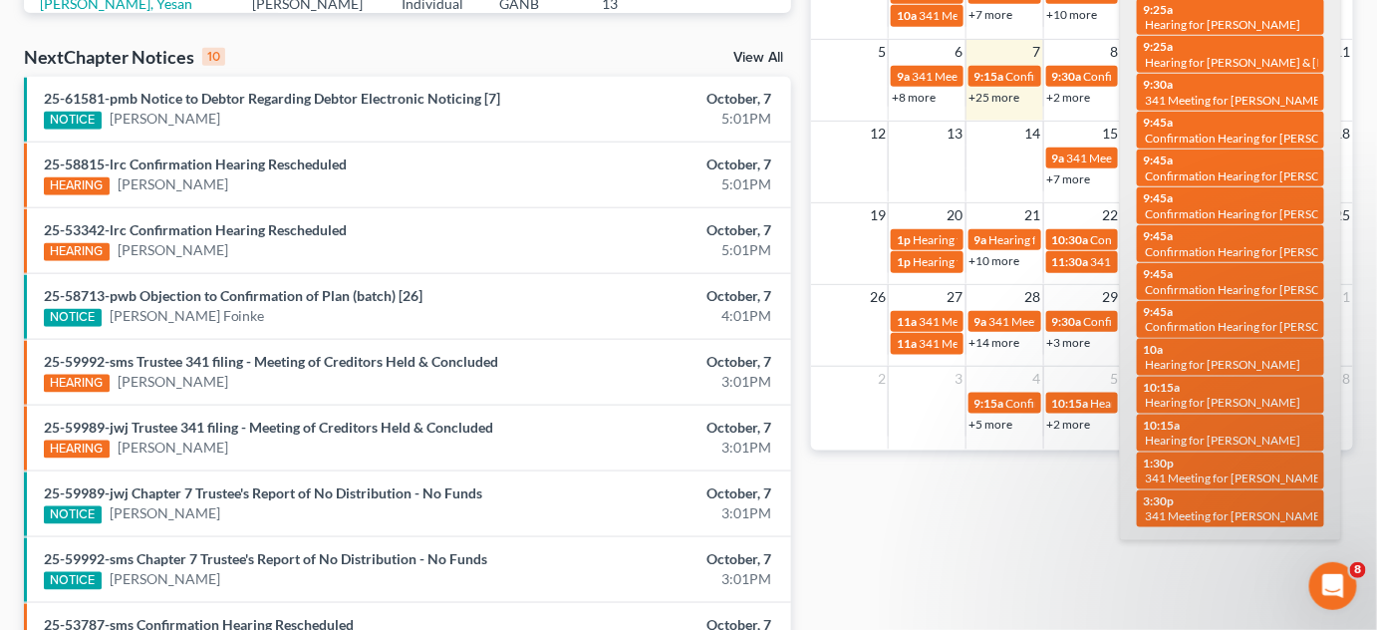
click at [1187, 399] on span "Hearing for Michael Ferreira" at bounding box center [1222, 402] width 155 height 15
select select "Days"
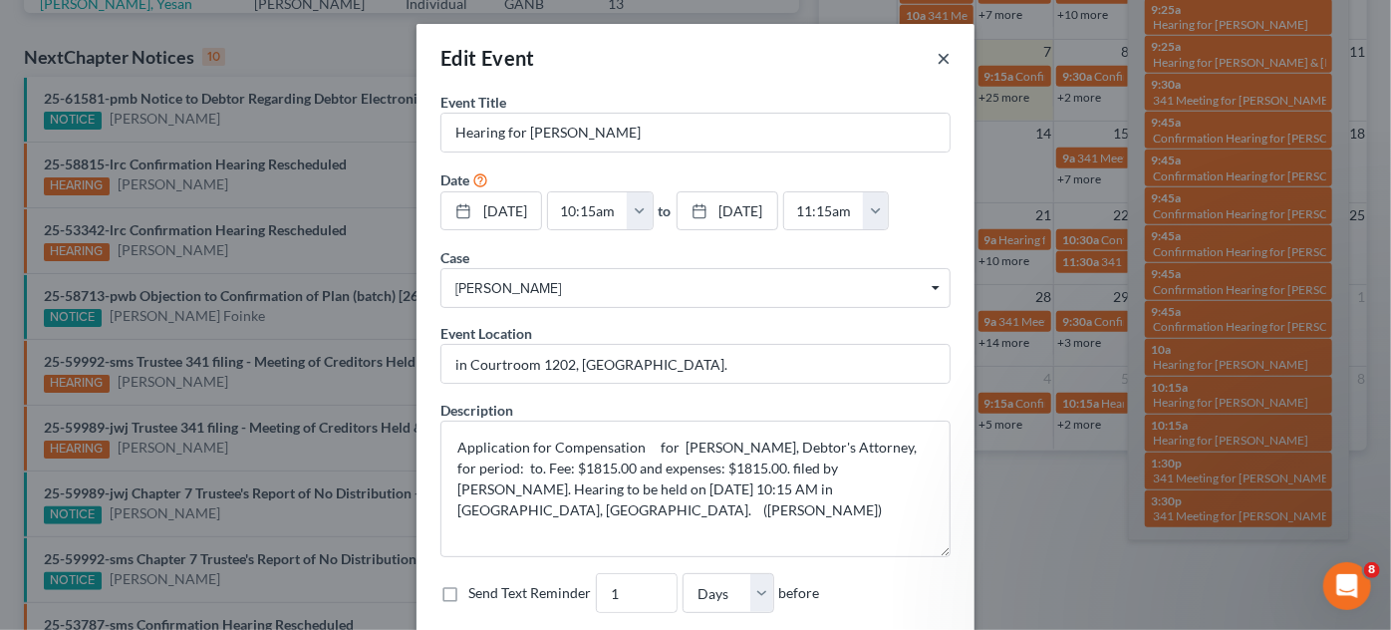
click at [938, 50] on button "×" at bounding box center [944, 58] width 14 height 24
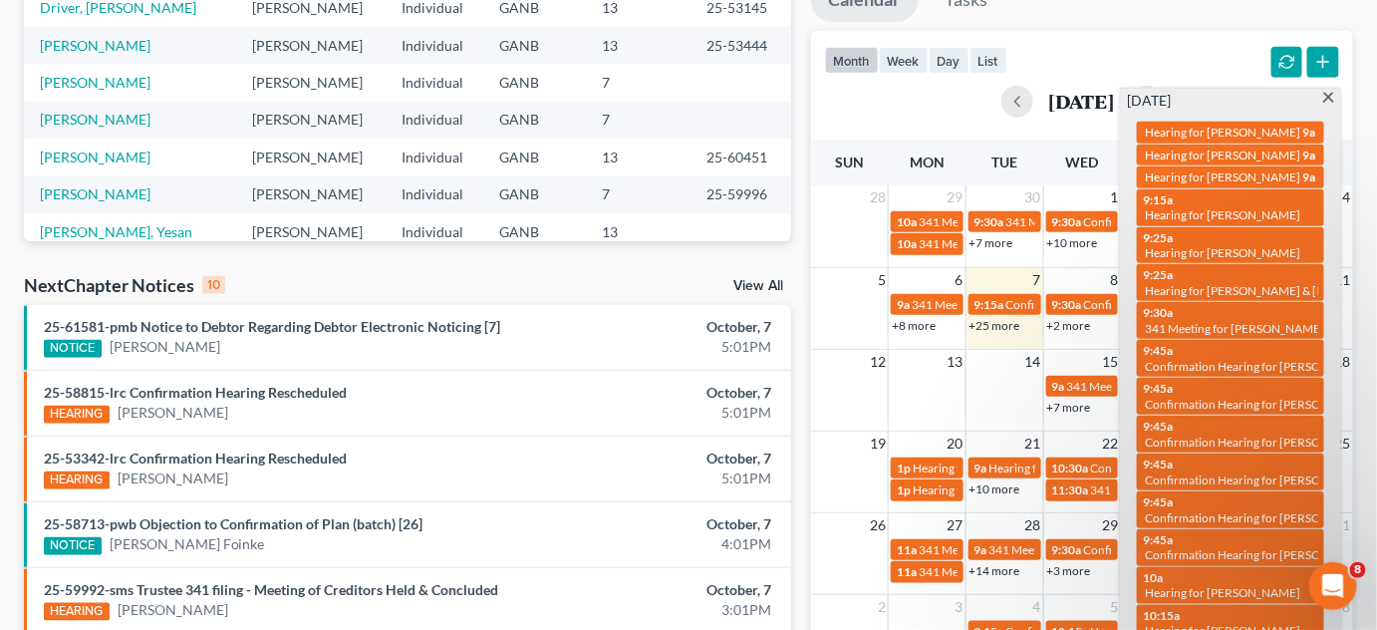
scroll to position [0, 0]
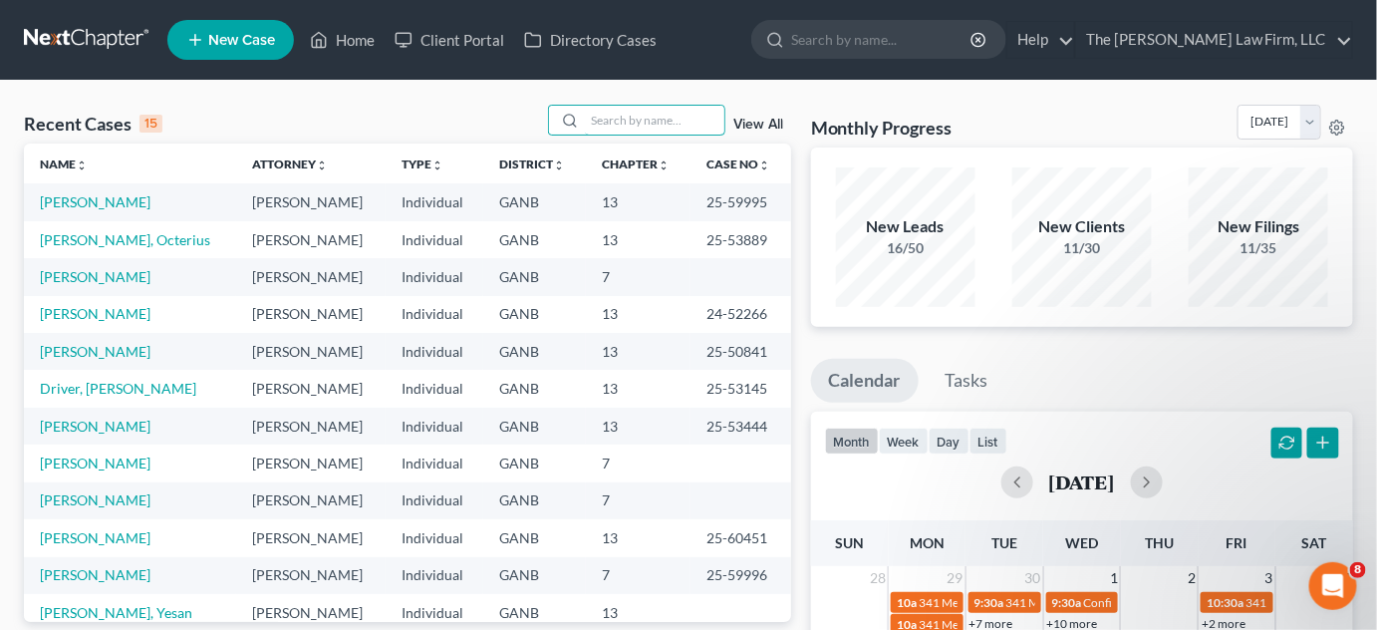
click at [622, 116] on input "search" at bounding box center [654, 120] width 139 height 29
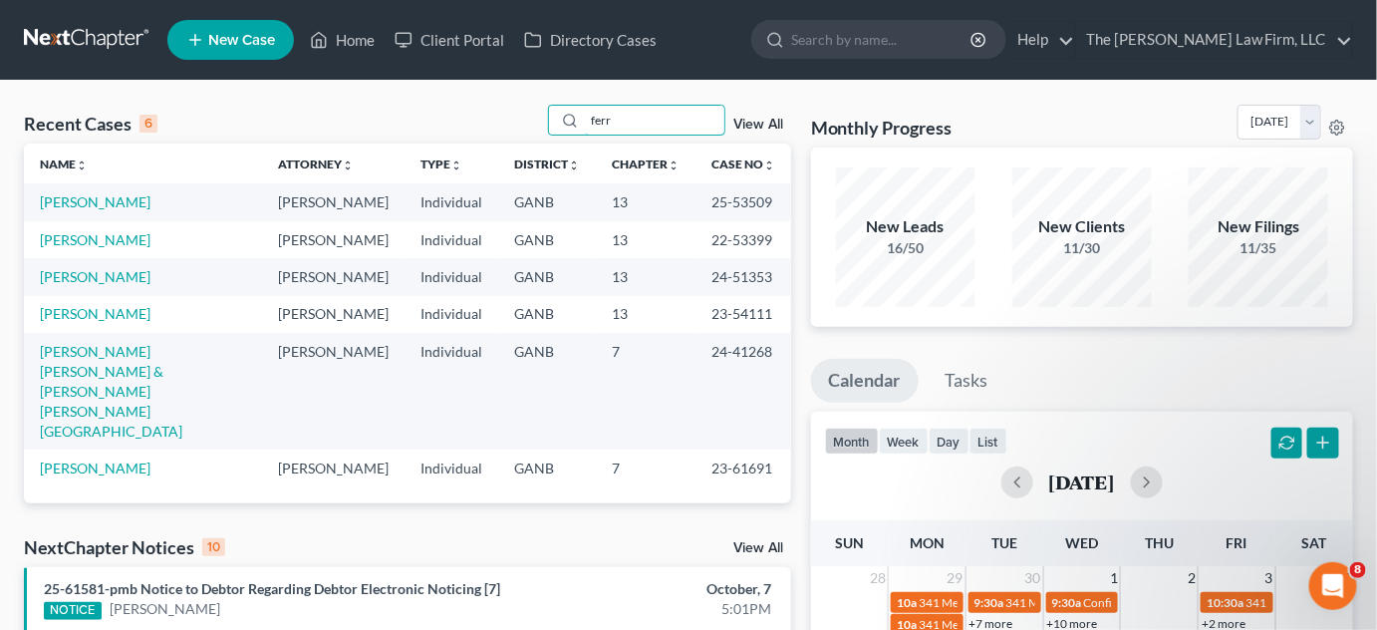
type input "ferr"
click at [130, 207] on link "Ferreira, Michael" at bounding box center [95, 201] width 111 height 17
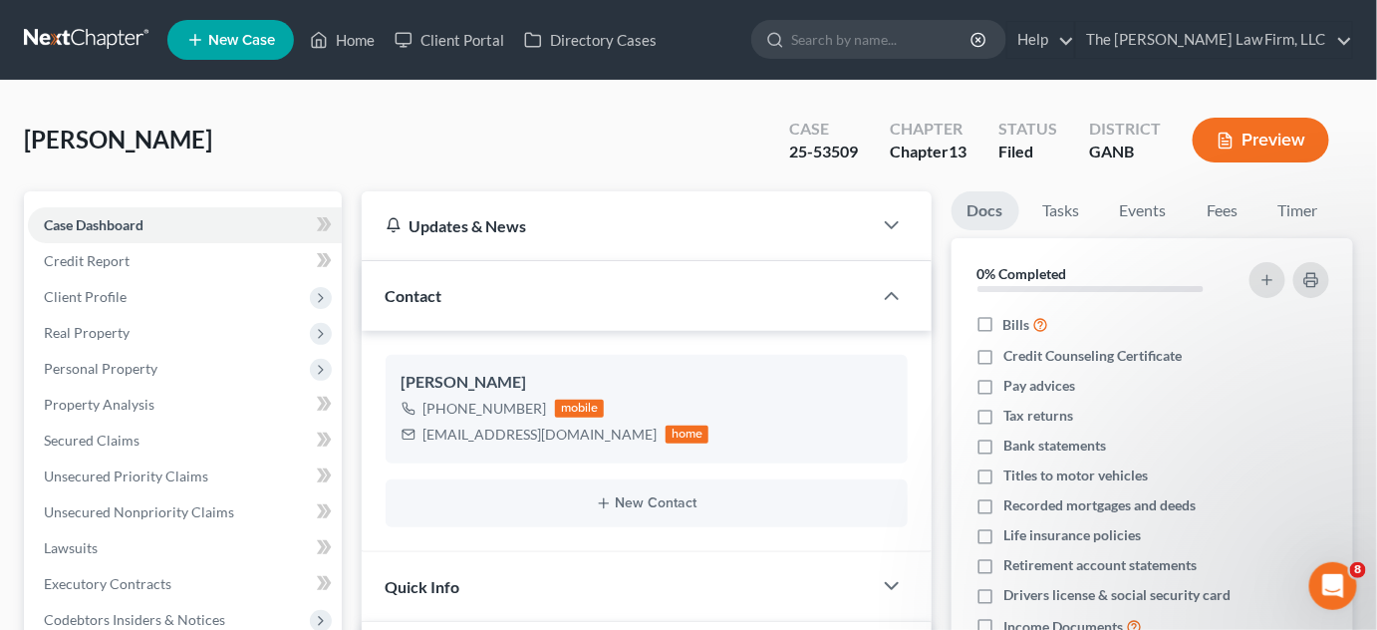
scroll to position [180, 0]
click at [568, 184] on div "Ferreira, Michael Upgraded Case 25-53509 Chapter Chapter 13 Status Filed Distri…" at bounding box center [688, 148] width 1329 height 87
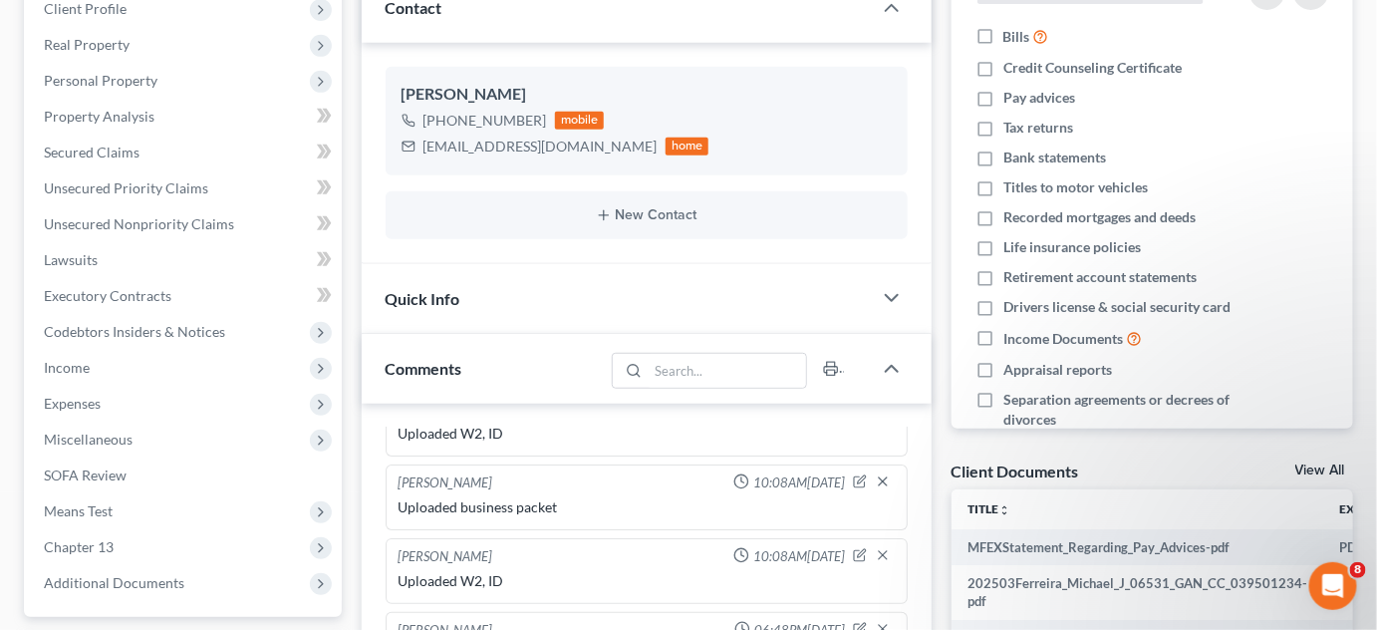
scroll to position [452, 0]
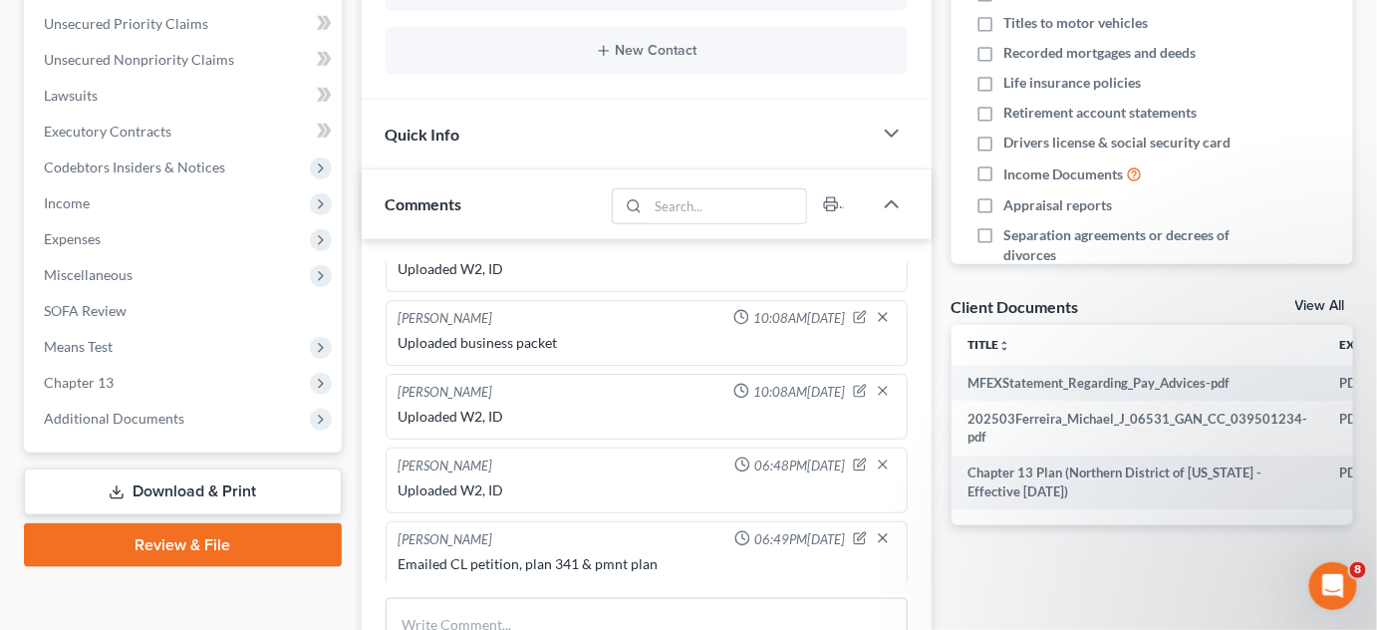
click at [114, 417] on span "Additional Documents" at bounding box center [114, 418] width 140 height 17
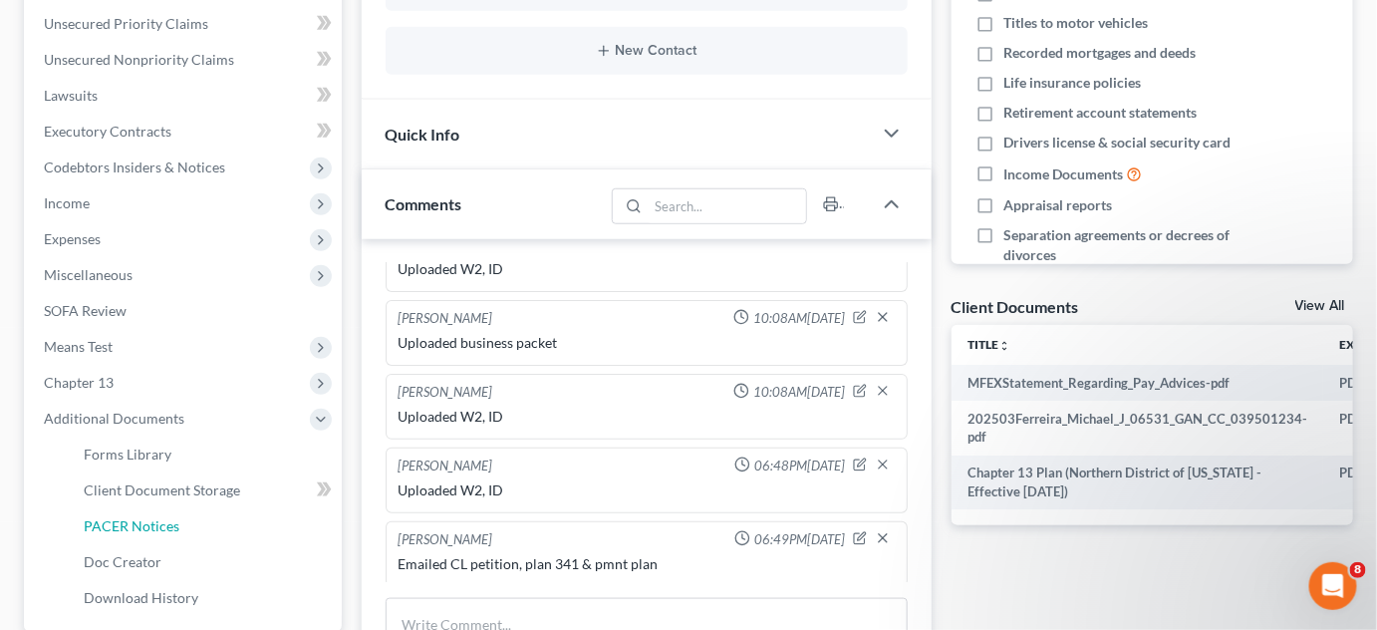
click at [160, 525] on span "PACER Notices" at bounding box center [132, 525] width 96 height 17
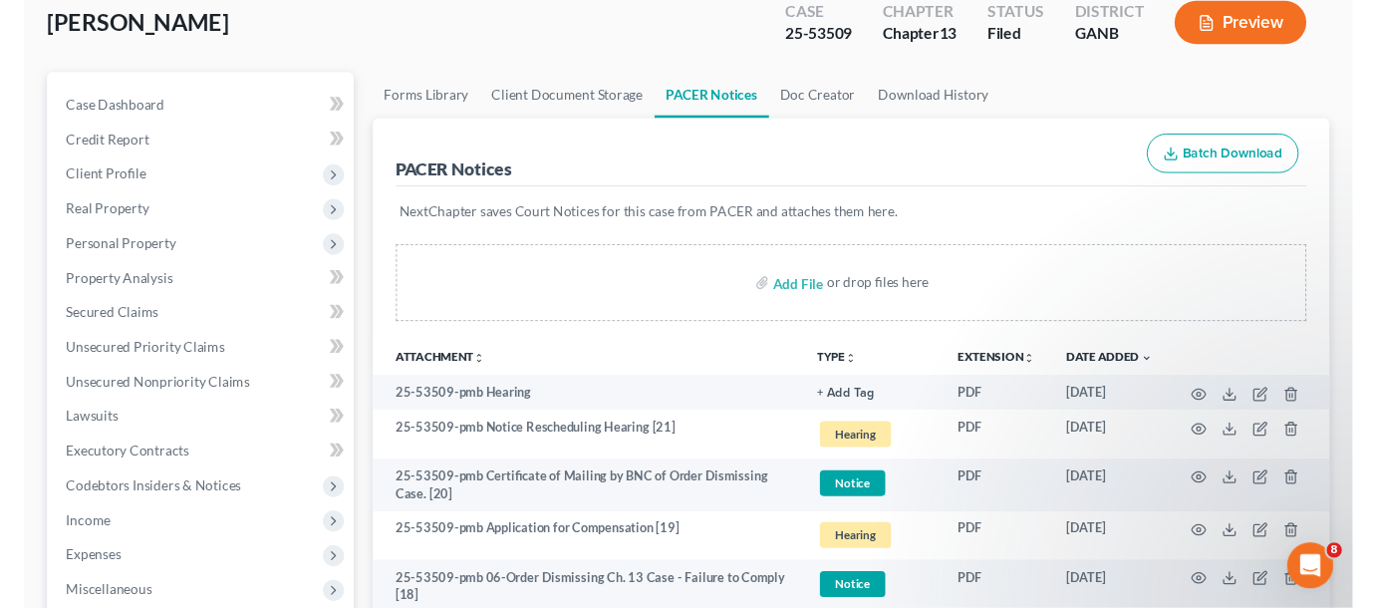
scroll to position [150, 0]
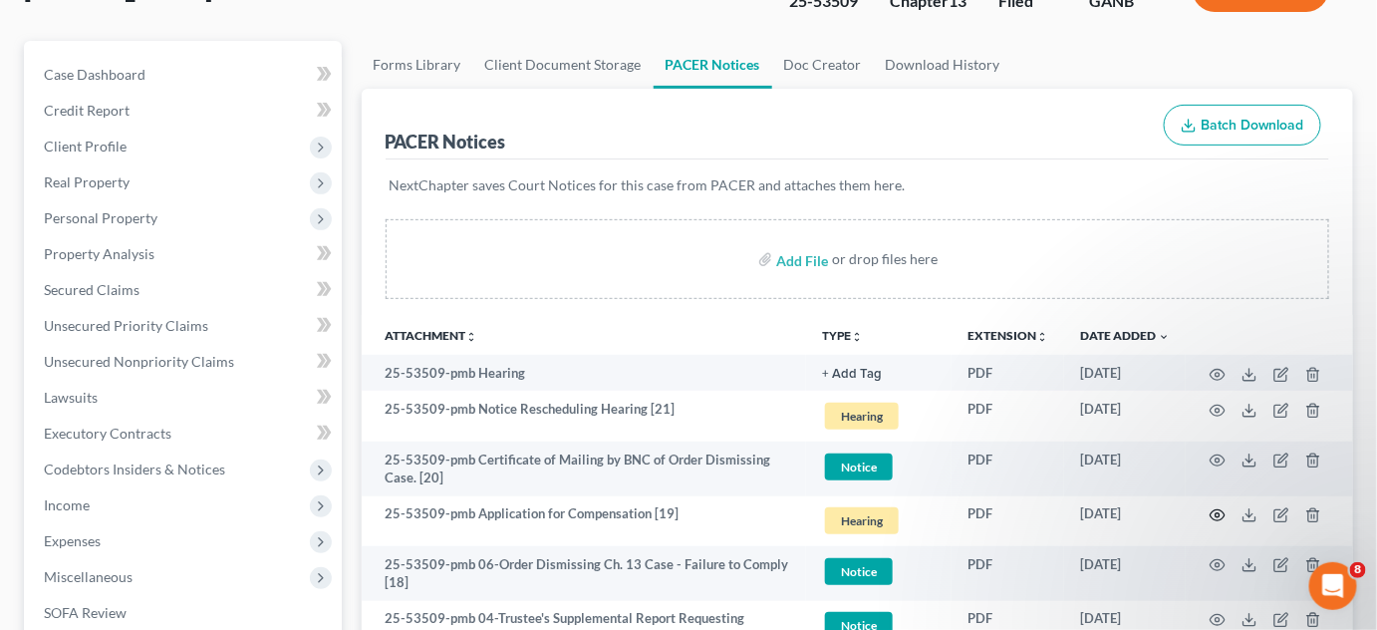
click at [1220, 509] on icon "button" at bounding box center [1218, 515] width 16 height 16
drag, startPoint x: 1211, startPoint y: 206, endPoint x: 1167, endPoint y: 147, distance: 73.3
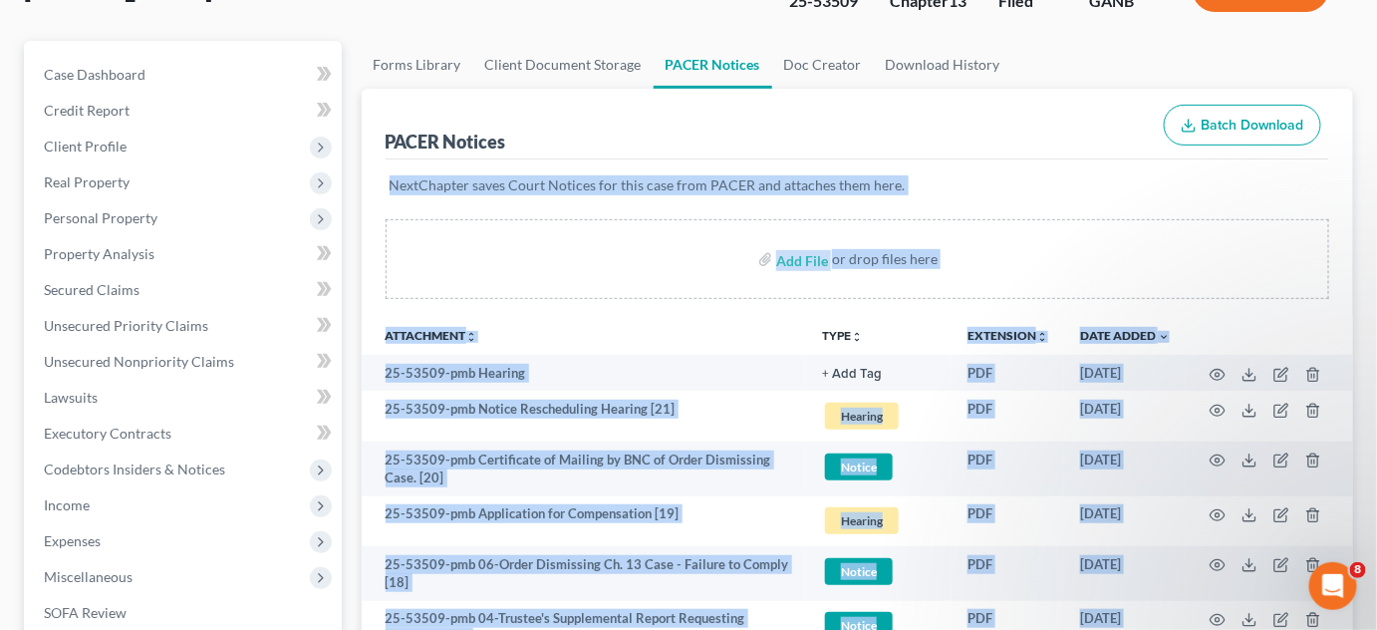
click at [1242, 333] on th at bounding box center [1269, 335] width 167 height 40
